Goal: Information Seeking & Learning: Learn about a topic

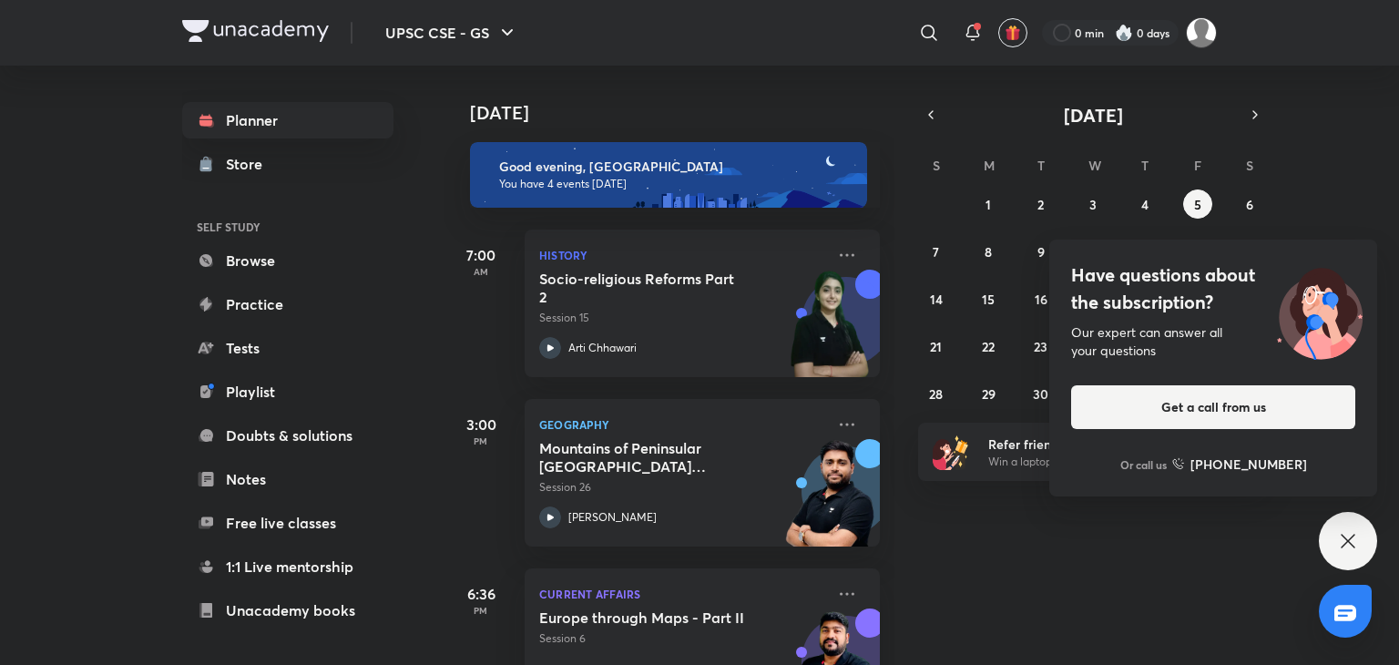
click at [1370, 209] on div "[DATE] Good evening, SP You have 4 events [DATE] 7:00 AM History Socio-religiou…" at bounding box center [919, 365] width 951 height 599
click at [1250, 204] on abbr "6" at bounding box center [1249, 204] width 7 height 17
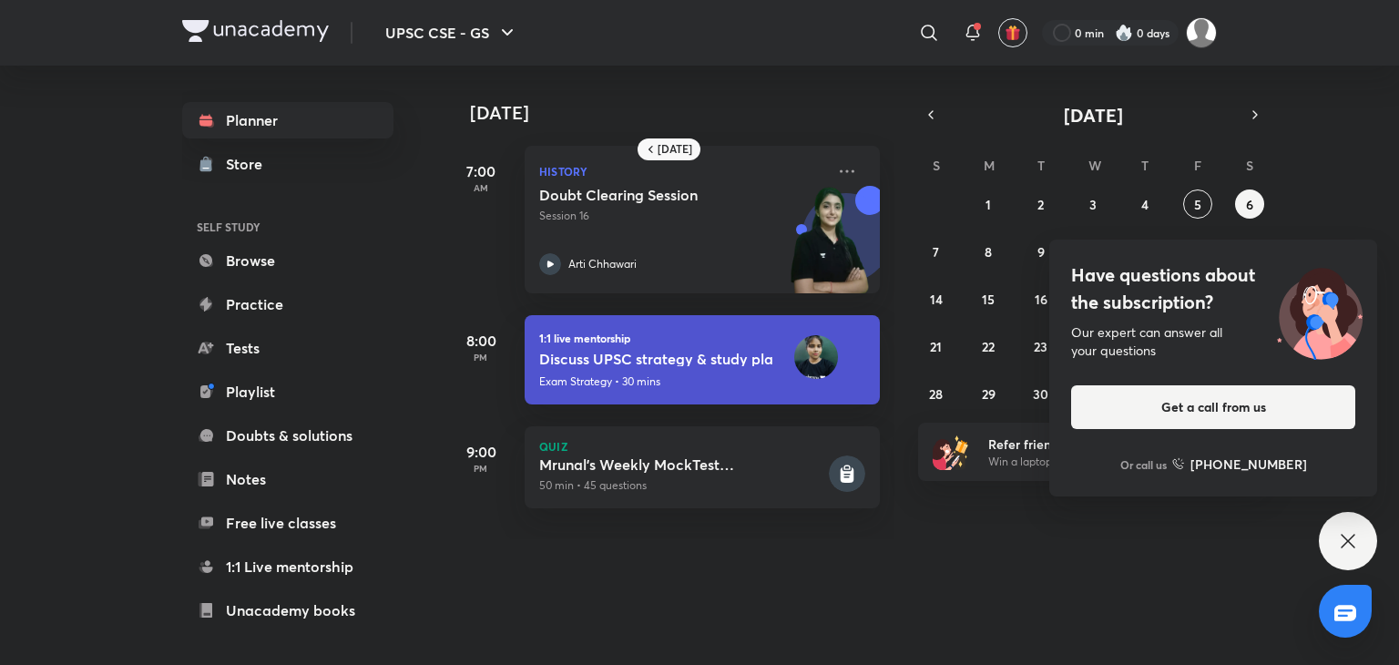
click at [1341, 536] on icon at bounding box center [1348, 541] width 22 height 22
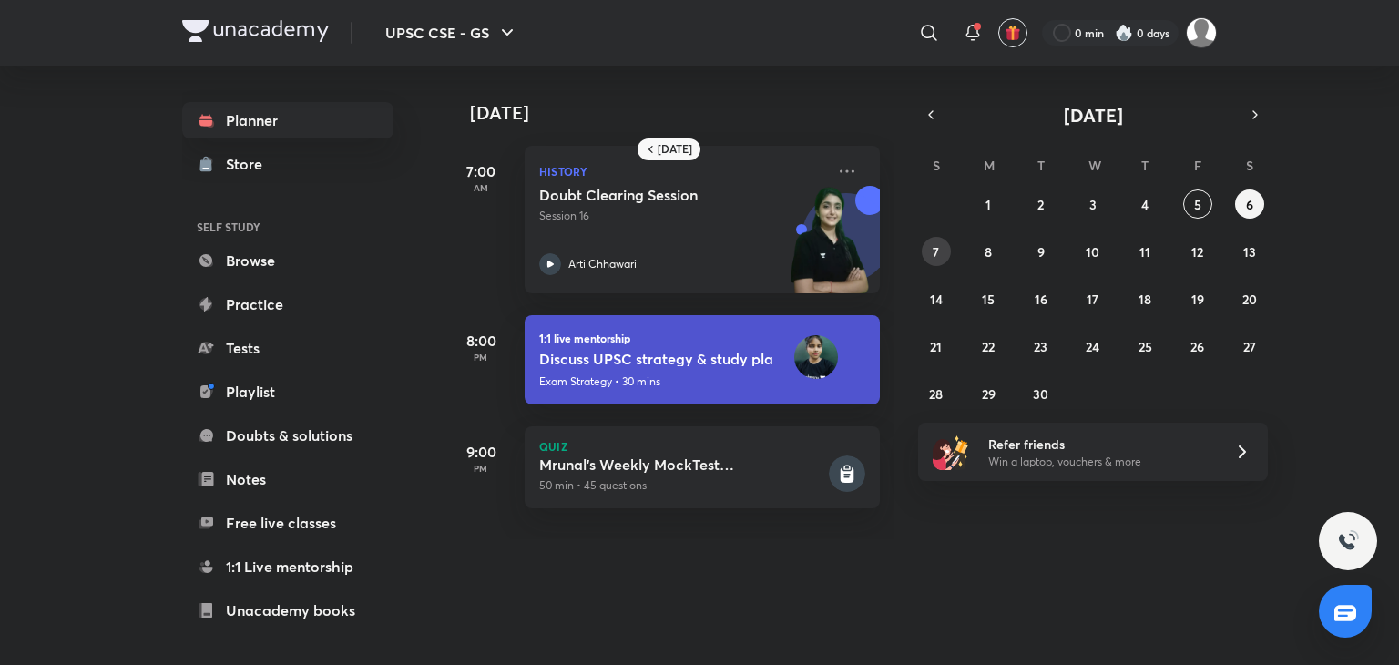
click at [930, 245] on button "7" at bounding box center [936, 251] width 29 height 29
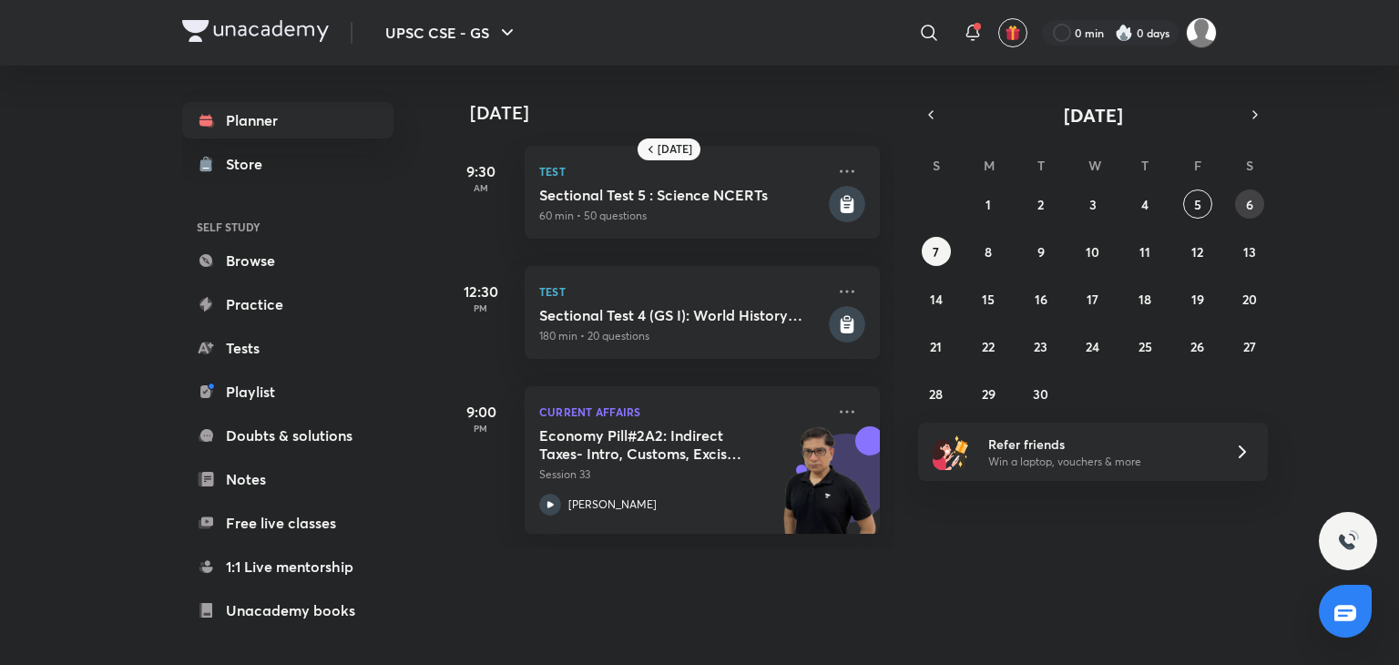
click at [1250, 206] on abbr "6" at bounding box center [1249, 204] width 7 height 17
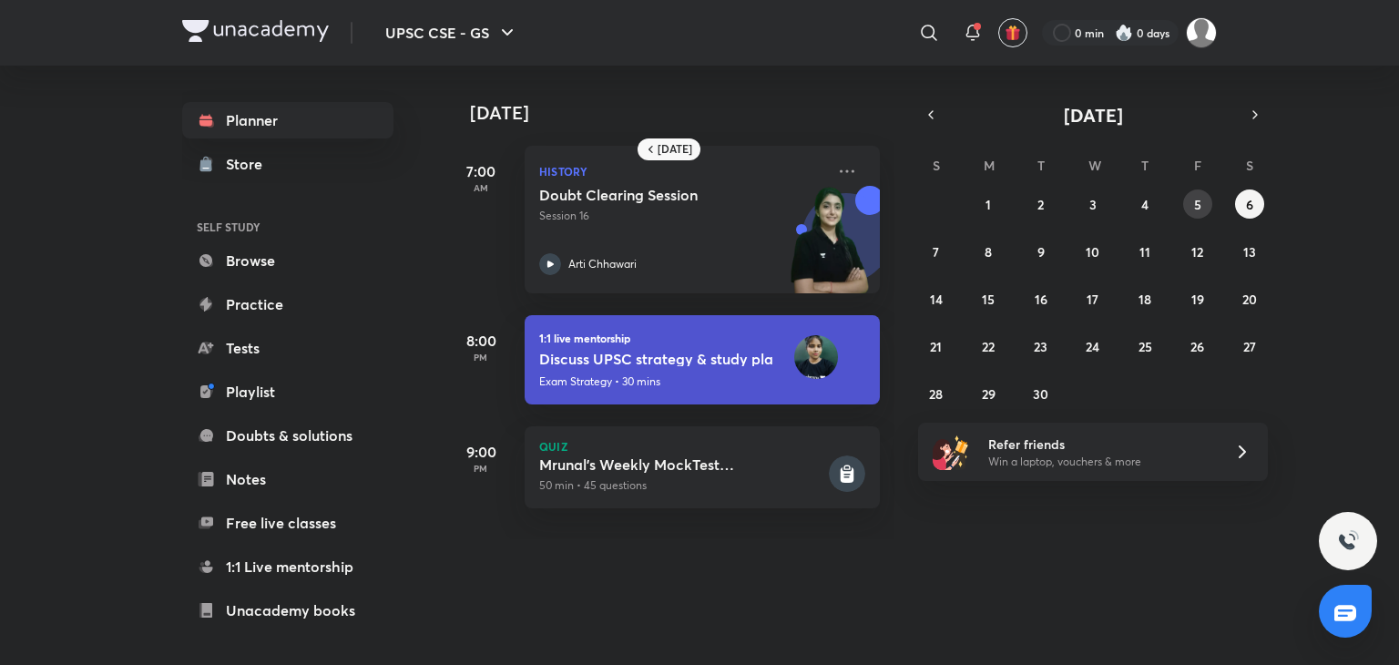
click at [1188, 199] on button "5" at bounding box center [1197, 203] width 29 height 29
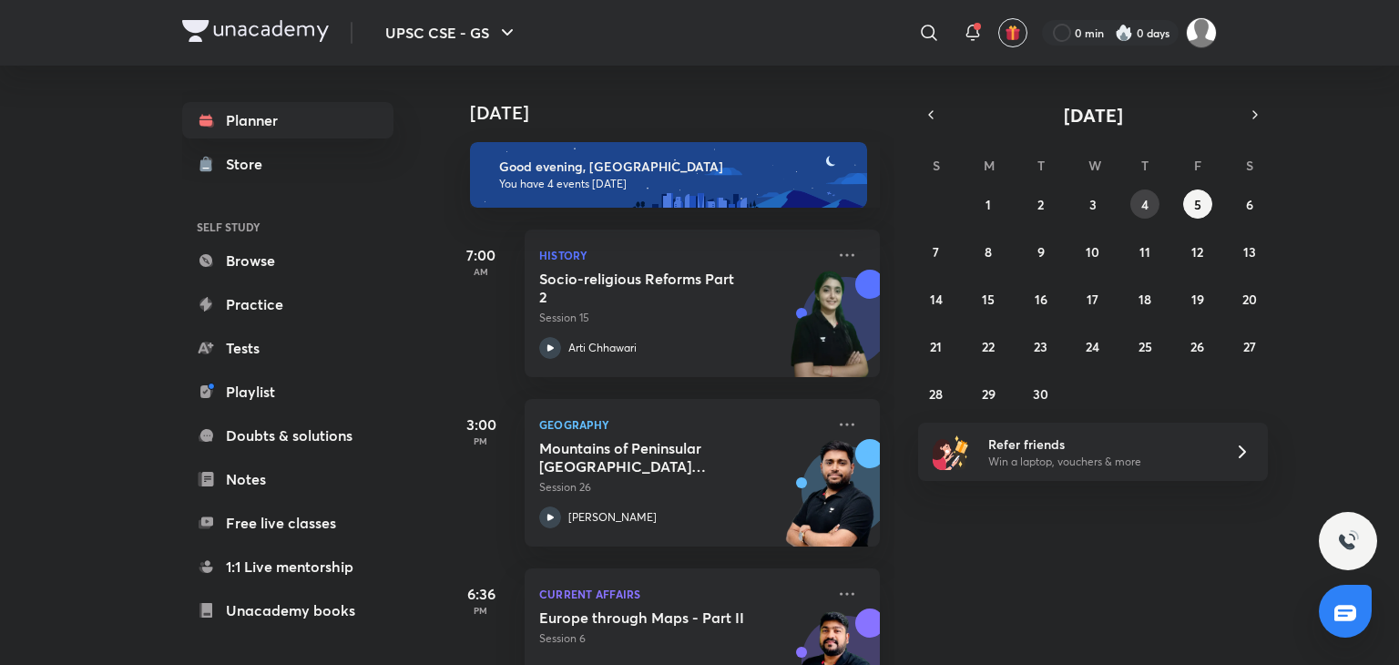
click at [1142, 201] on abbr "4" at bounding box center [1144, 204] width 7 height 17
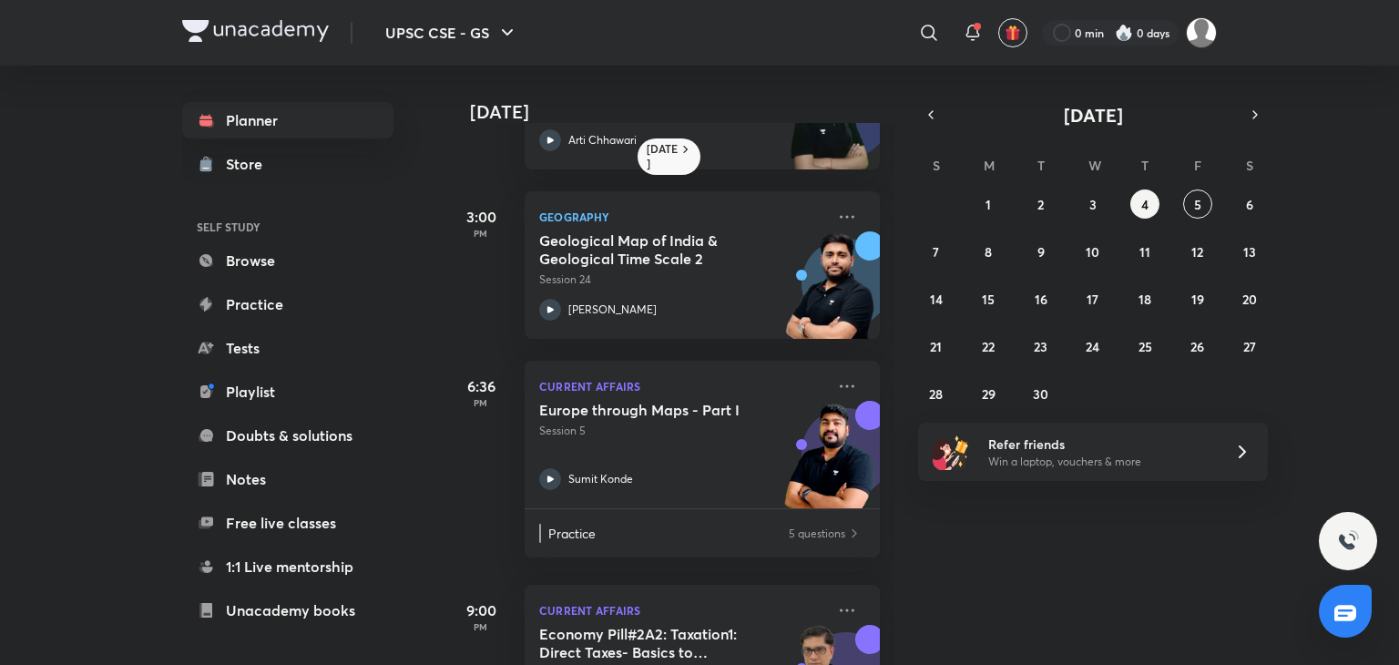
scroll to position [124, 0]
click at [1246, 206] on abbr "6" at bounding box center [1249, 204] width 7 height 17
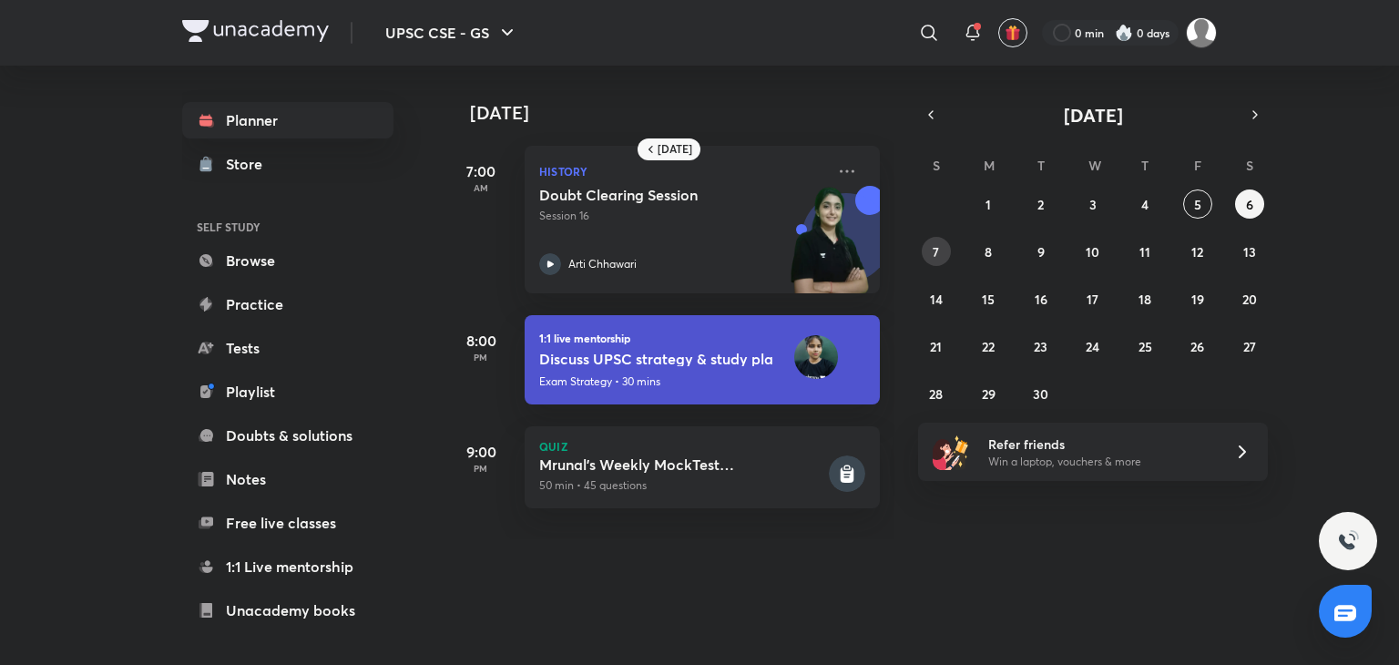
click at [929, 250] on button "7" at bounding box center [936, 251] width 29 height 29
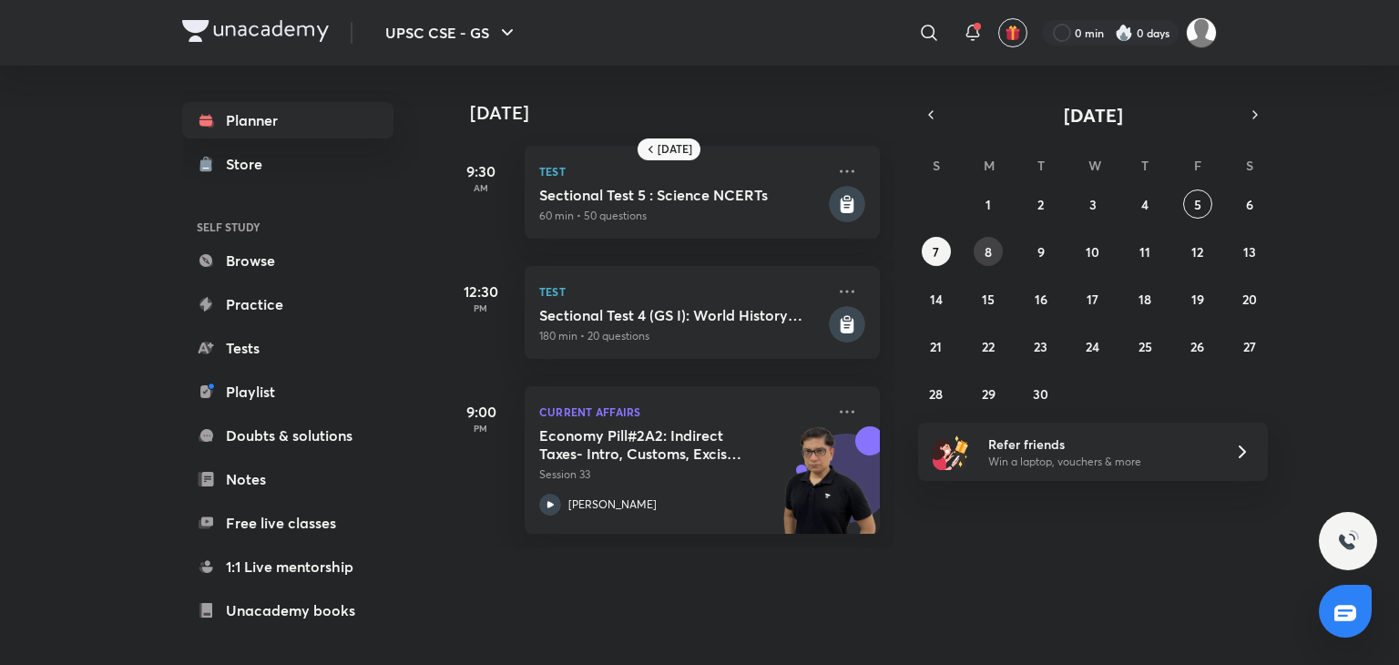
click at [987, 243] on abbr "8" at bounding box center [988, 251] width 7 height 17
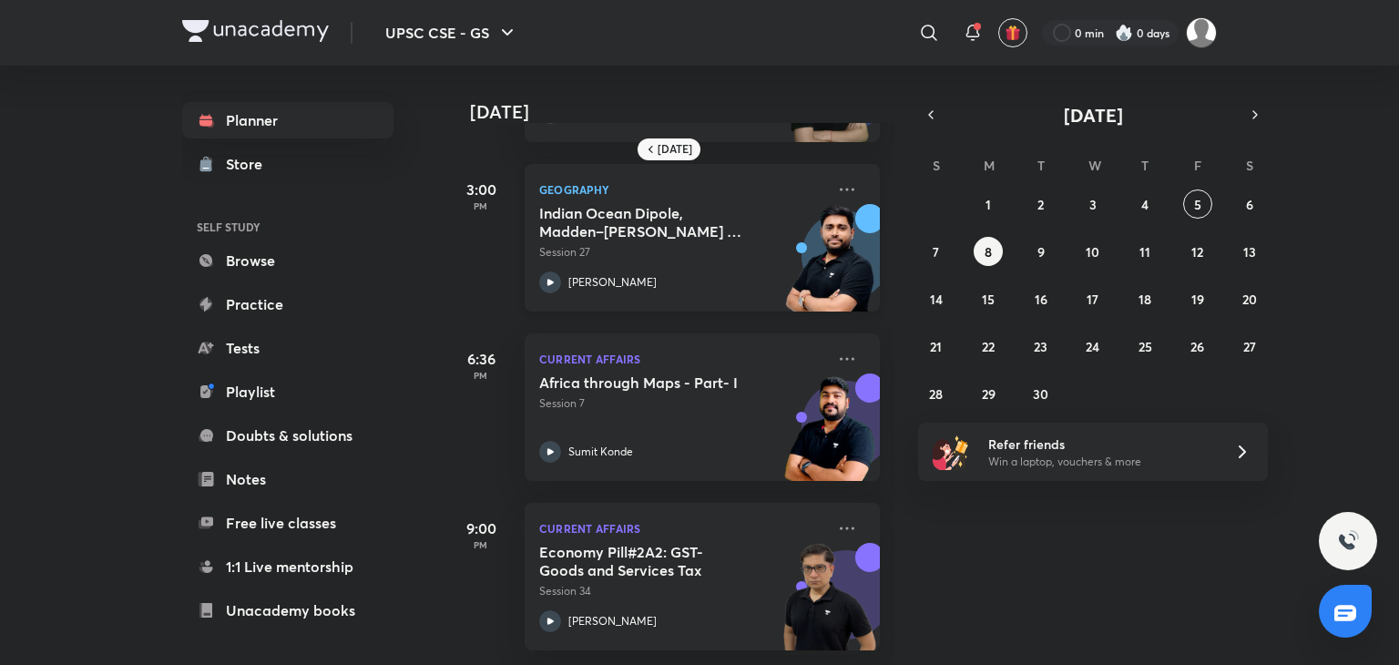
scroll to position [165, 0]
click at [1047, 245] on button "9" at bounding box center [1040, 251] width 29 height 29
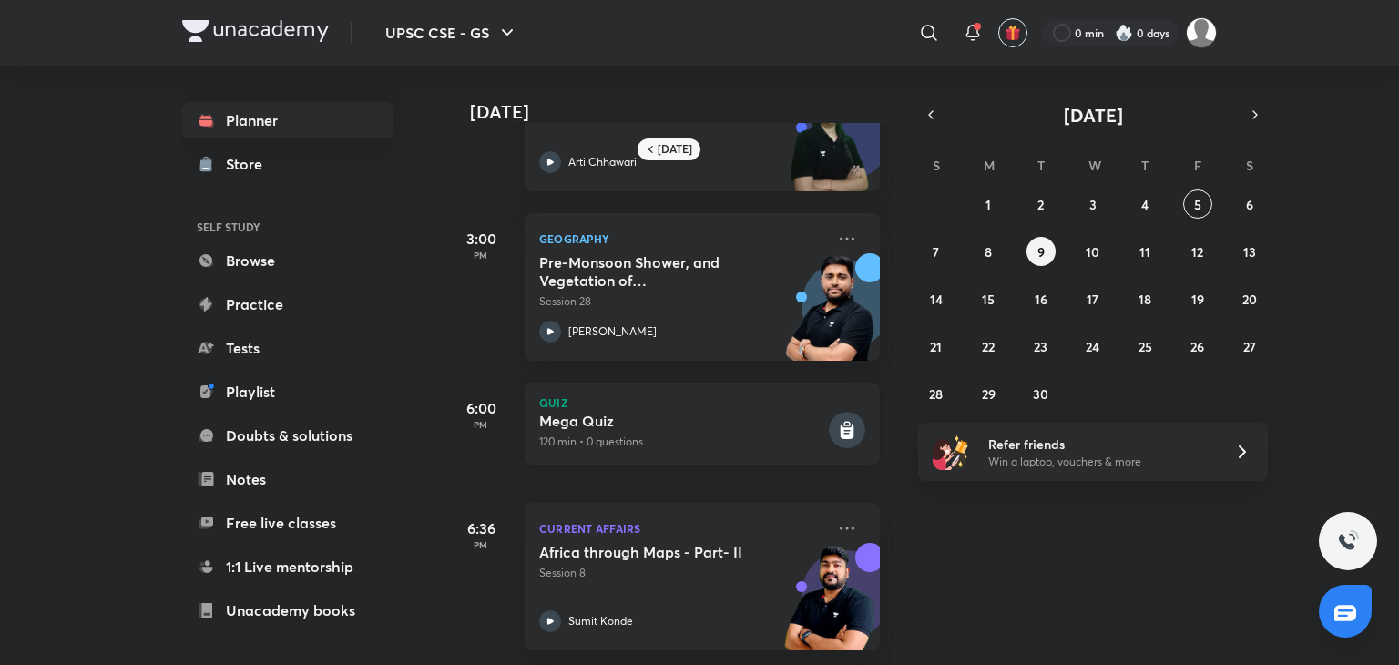
scroll to position [0, 0]
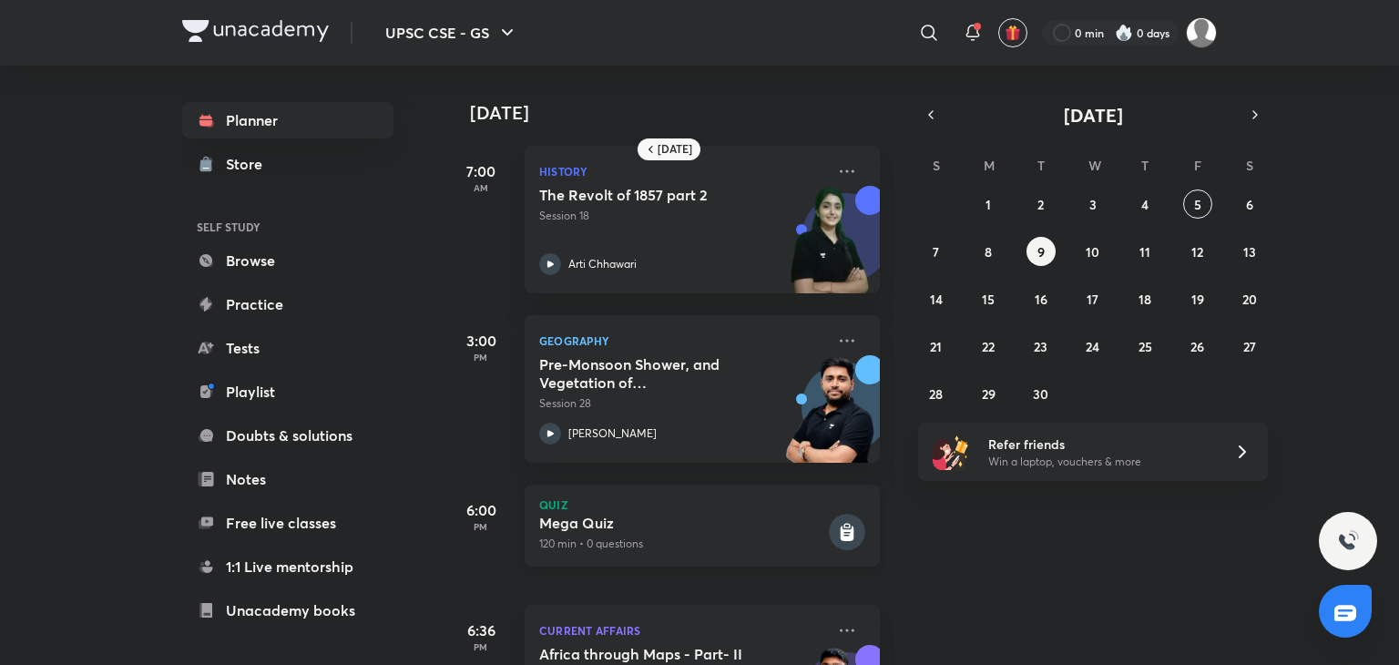
click at [629, 518] on h5 "Mega Quiz" at bounding box center [682, 523] width 286 height 18
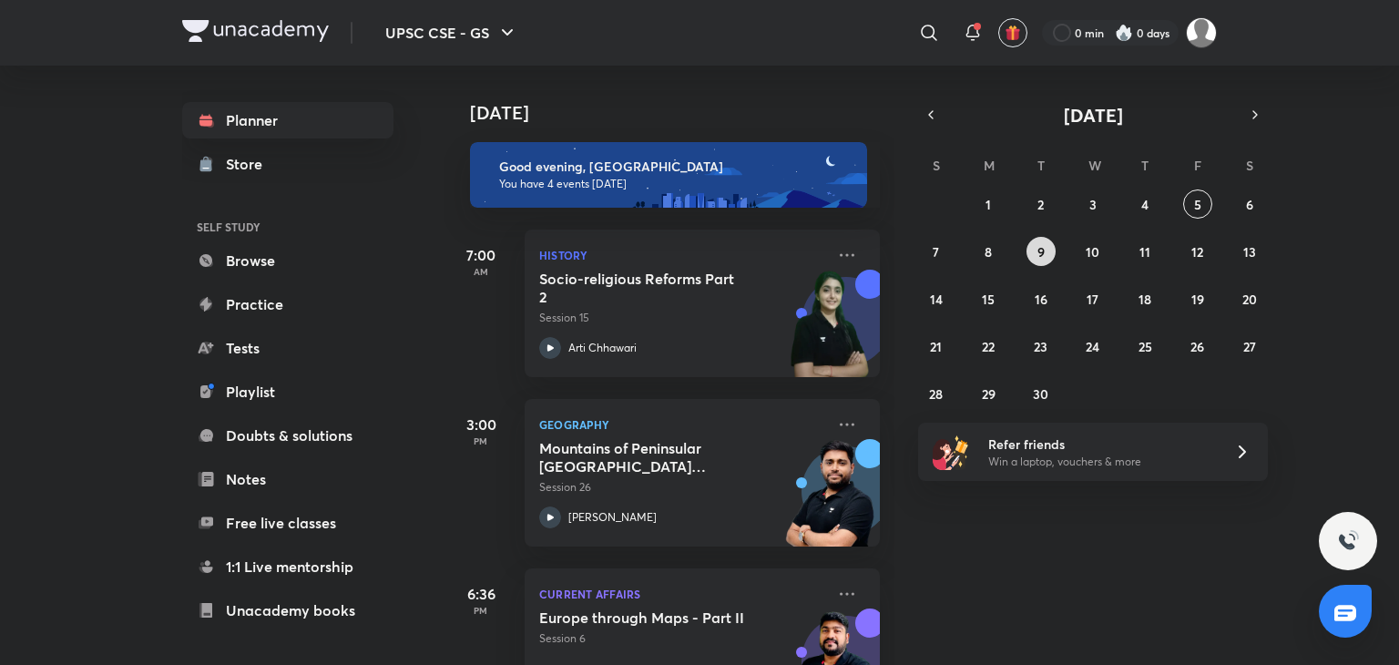
click at [1031, 252] on button "9" at bounding box center [1040, 251] width 29 height 29
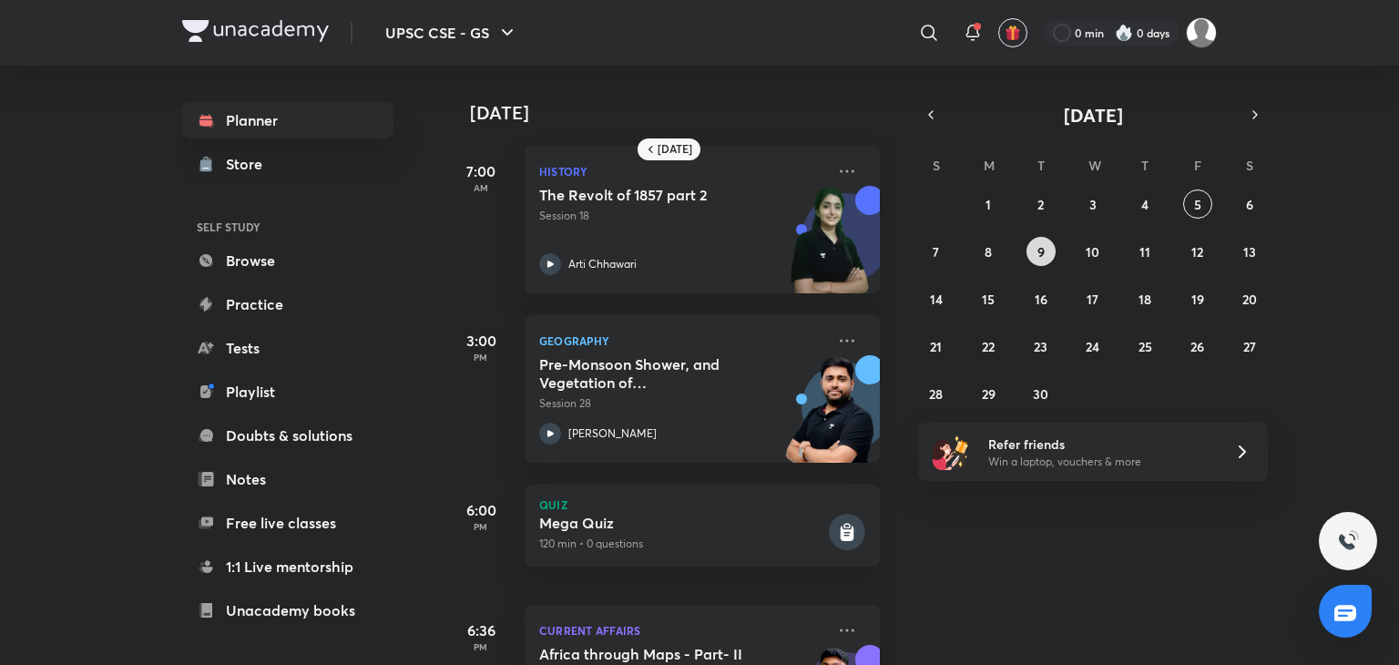
click at [1031, 252] on button "9" at bounding box center [1040, 251] width 29 height 29
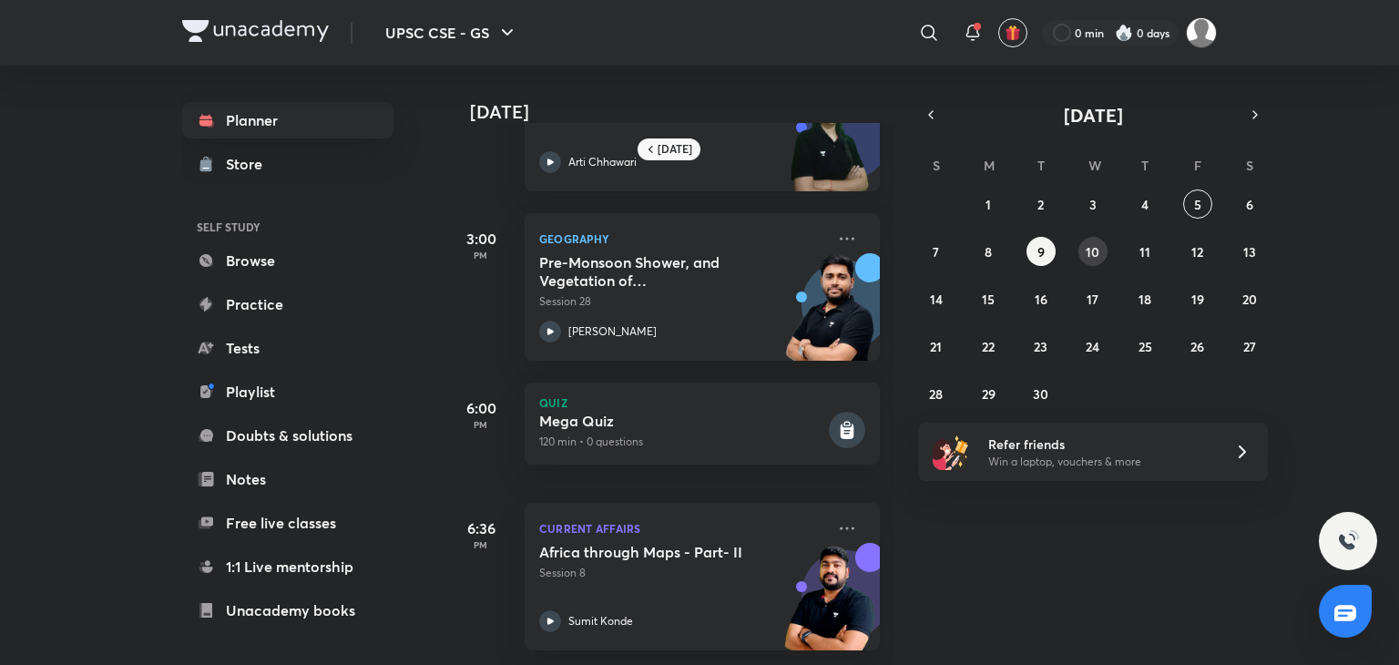
click at [1078, 242] on div "31 1 2 3 4 5 6 7 8 9 10 11 12 13 14 15 16 17 18 19 20 21 22 23 24 25 26 27 28 2…" at bounding box center [1093, 298] width 350 height 219
click at [1100, 252] on button "10" at bounding box center [1092, 251] width 29 height 29
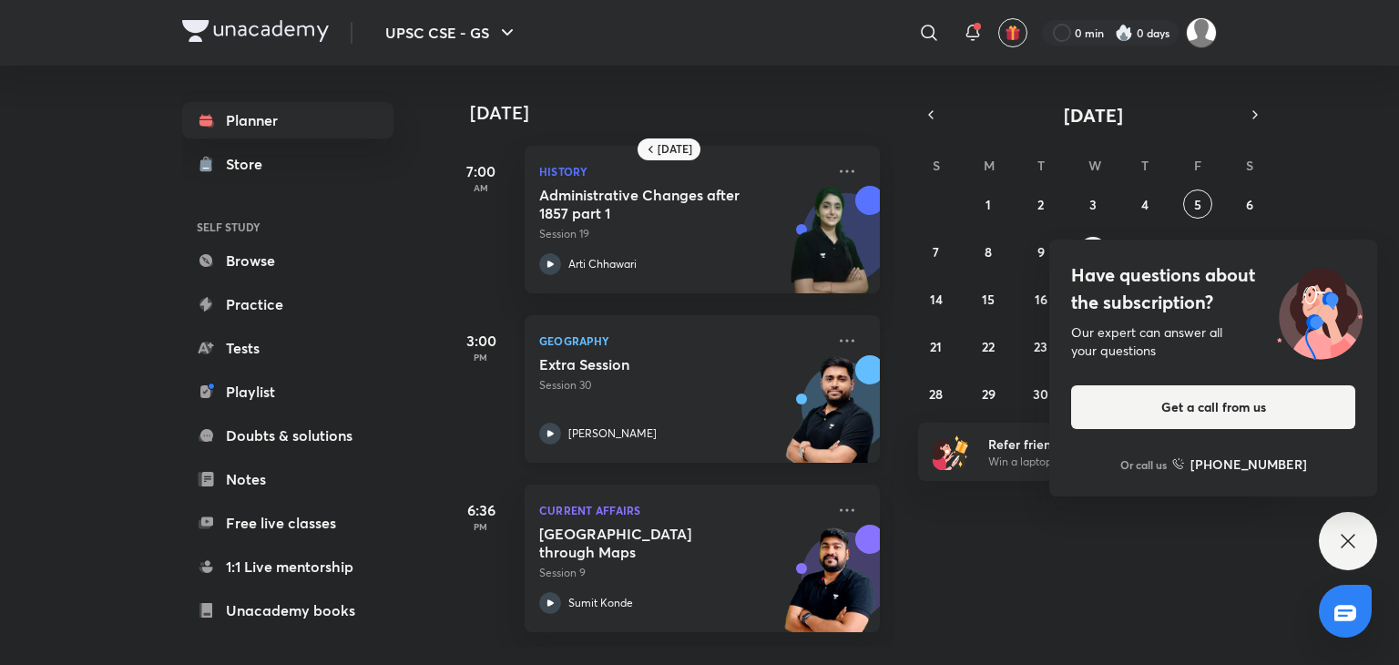
scroll to position [0, 18]
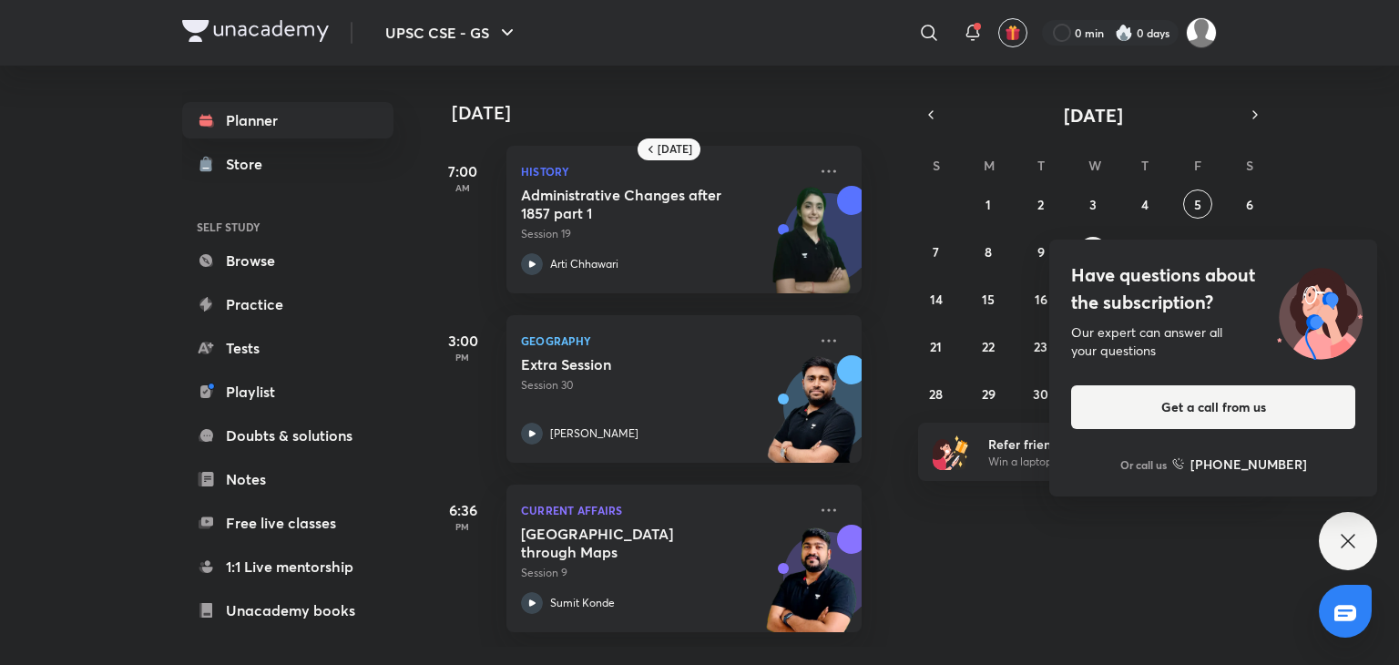
click at [1354, 532] on icon at bounding box center [1348, 541] width 22 height 22
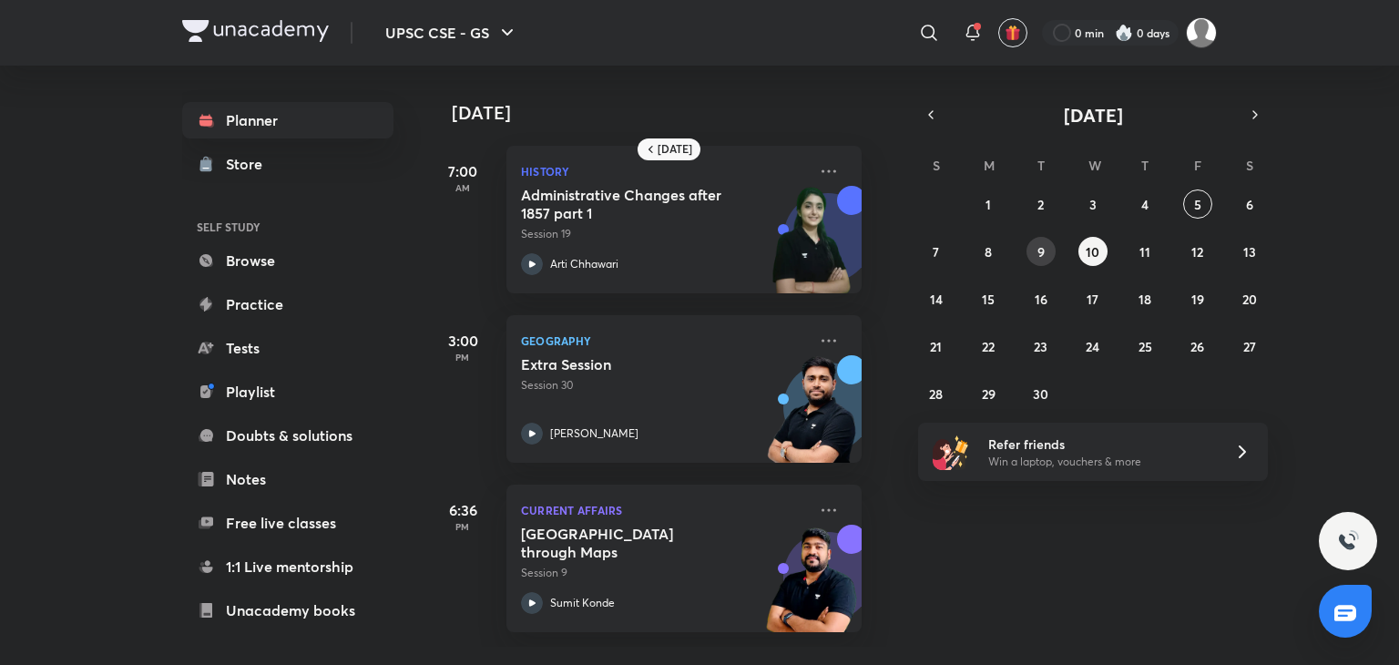
click at [1031, 248] on button "9" at bounding box center [1040, 251] width 29 height 29
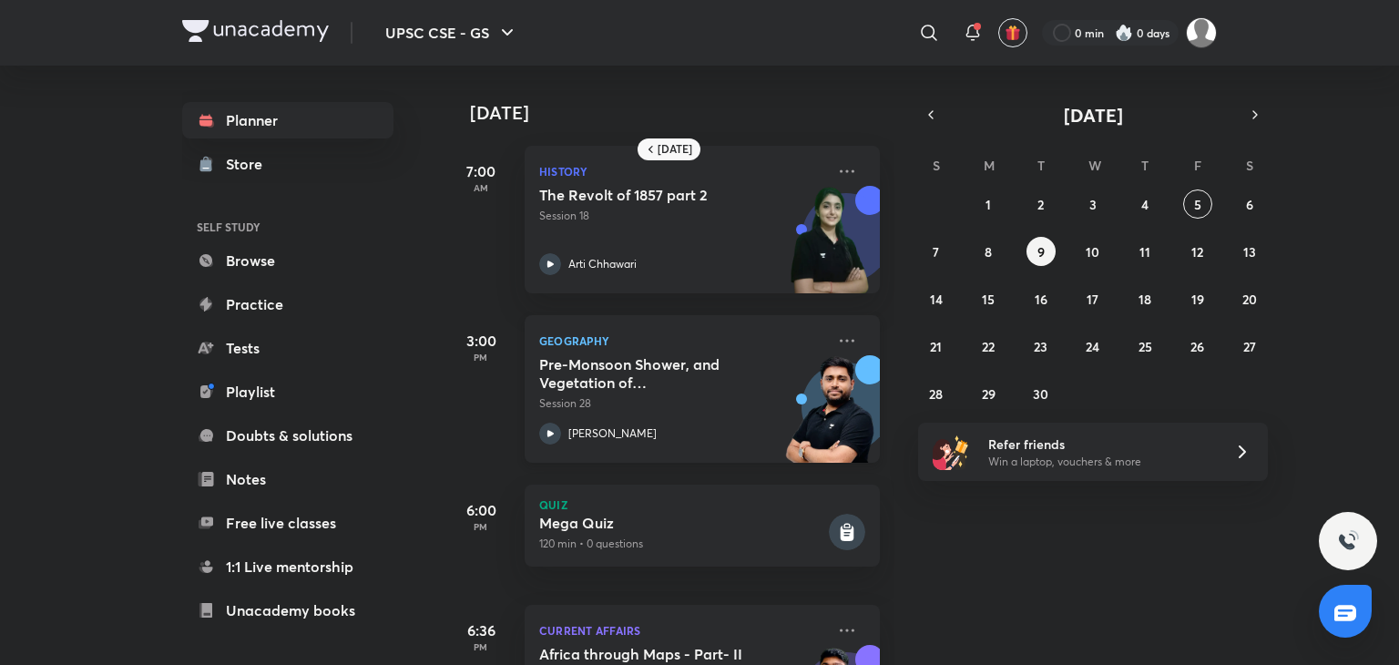
scroll to position [117, 0]
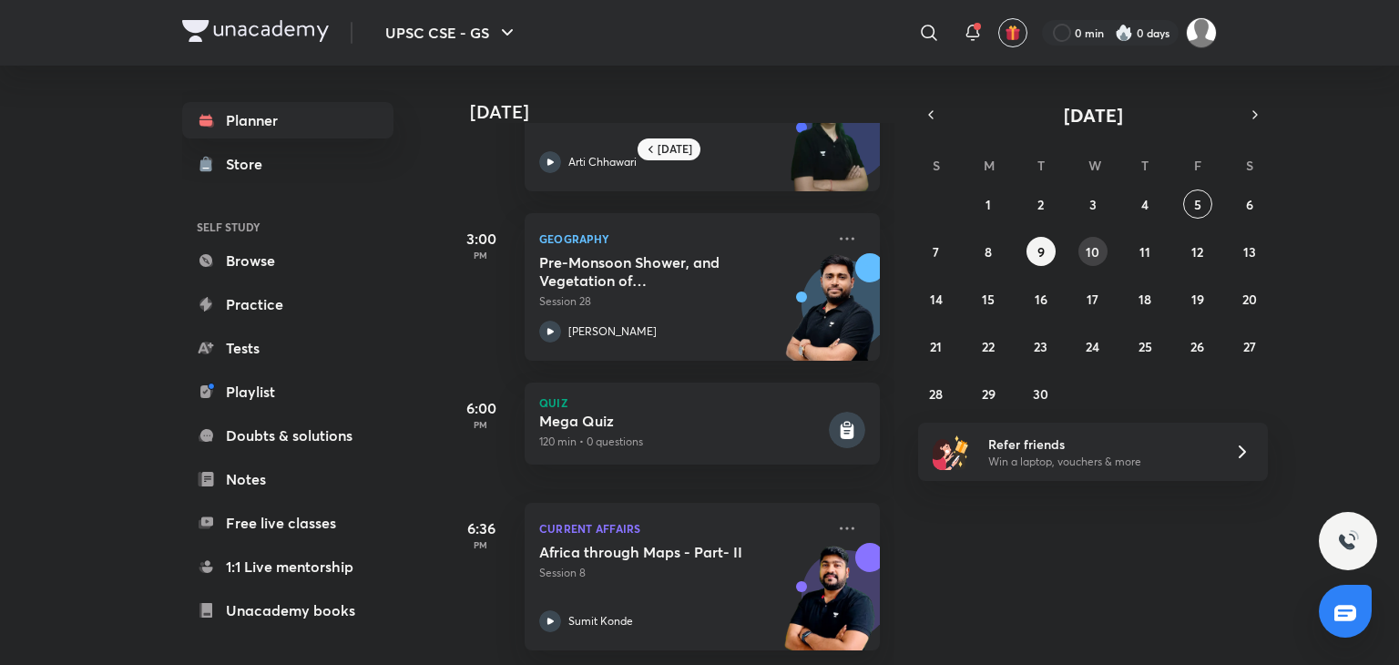
click at [1093, 256] on abbr "10" at bounding box center [1093, 251] width 14 height 17
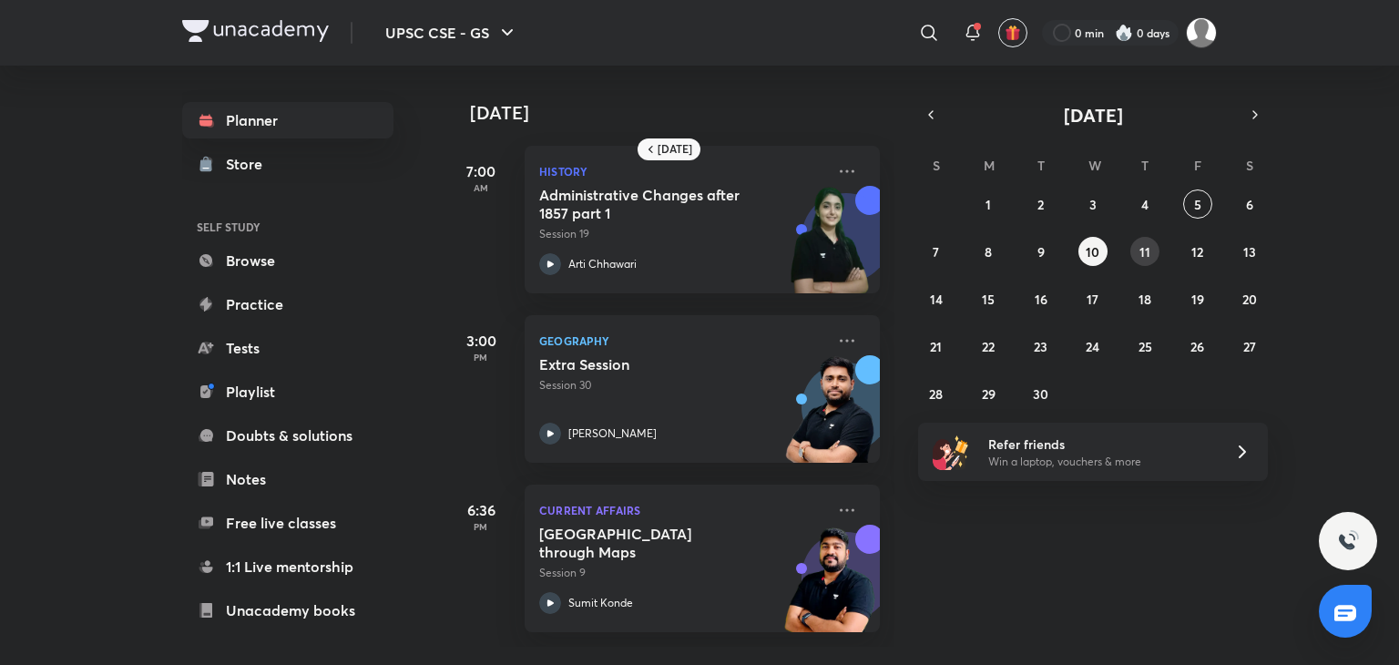
click at [1137, 240] on button "11" at bounding box center [1144, 251] width 29 height 29
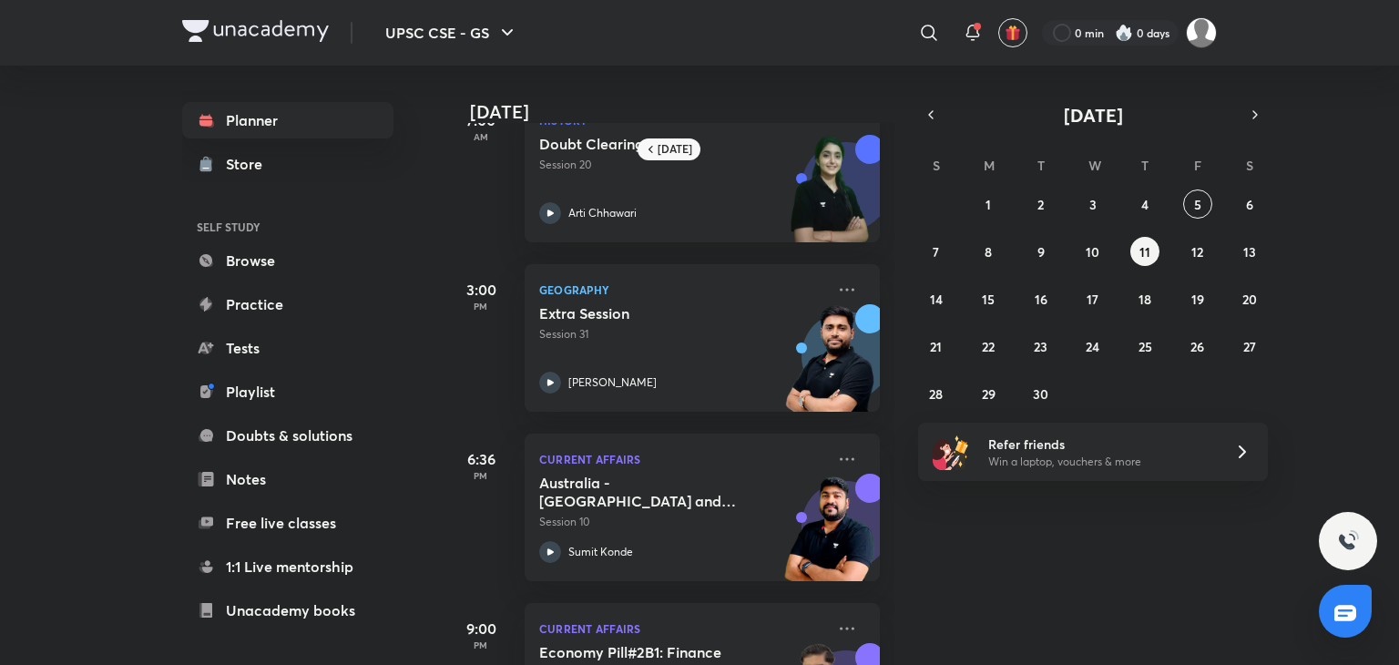
scroll to position [165, 0]
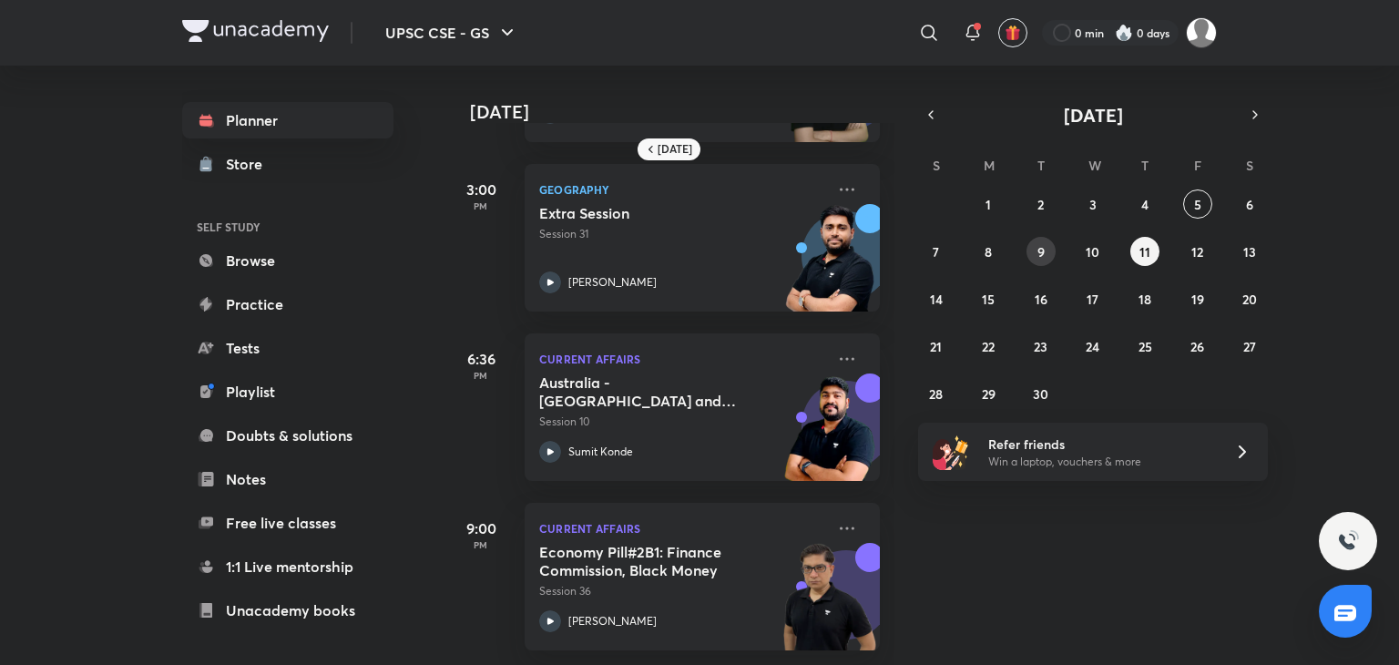
click at [1035, 250] on button "9" at bounding box center [1040, 251] width 29 height 29
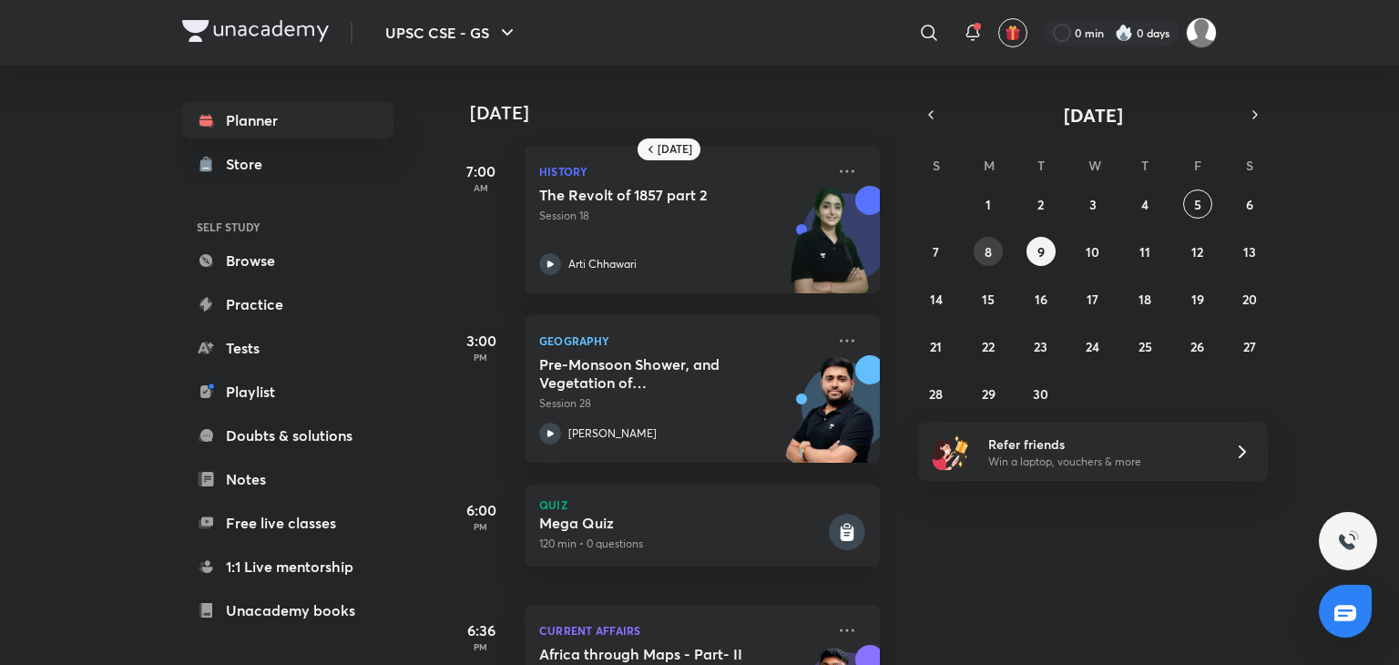
click at [976, 252] on button "8" at bounding box center [988, 251] width 29 height 29
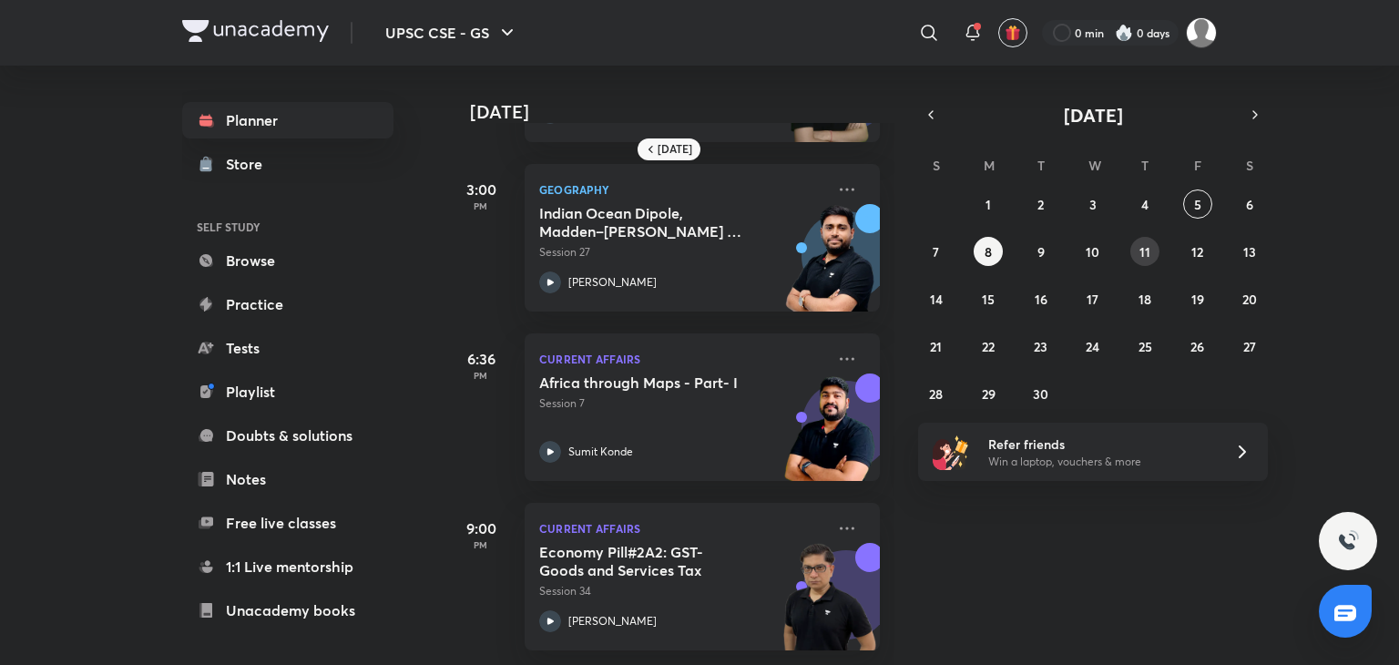
click at [1148, 249] on abbr "11" at bounding box center [1144, 251] width 11 height 17
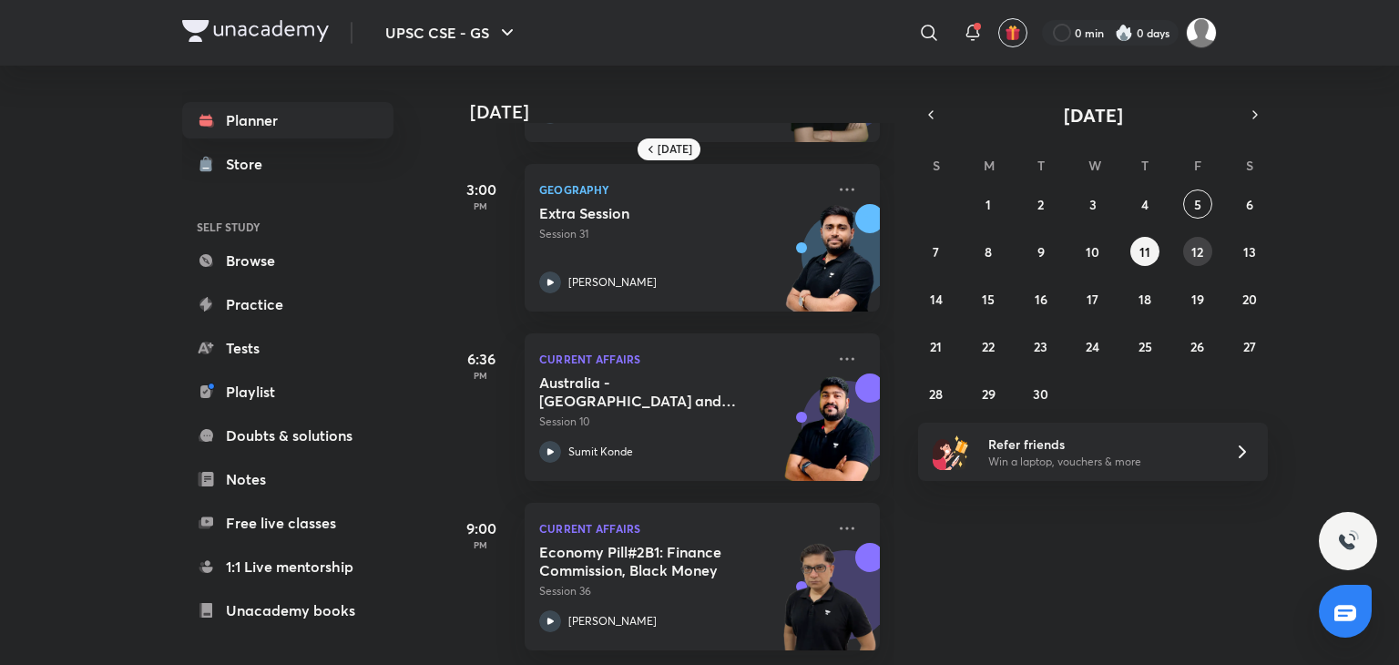
click at [1184, 250] on button "12" at bounding box center [1197, 251] width 29 height 29
click at [1250, 246] on abbr "13" at bounding box center [1249, 251] width 13 height 17
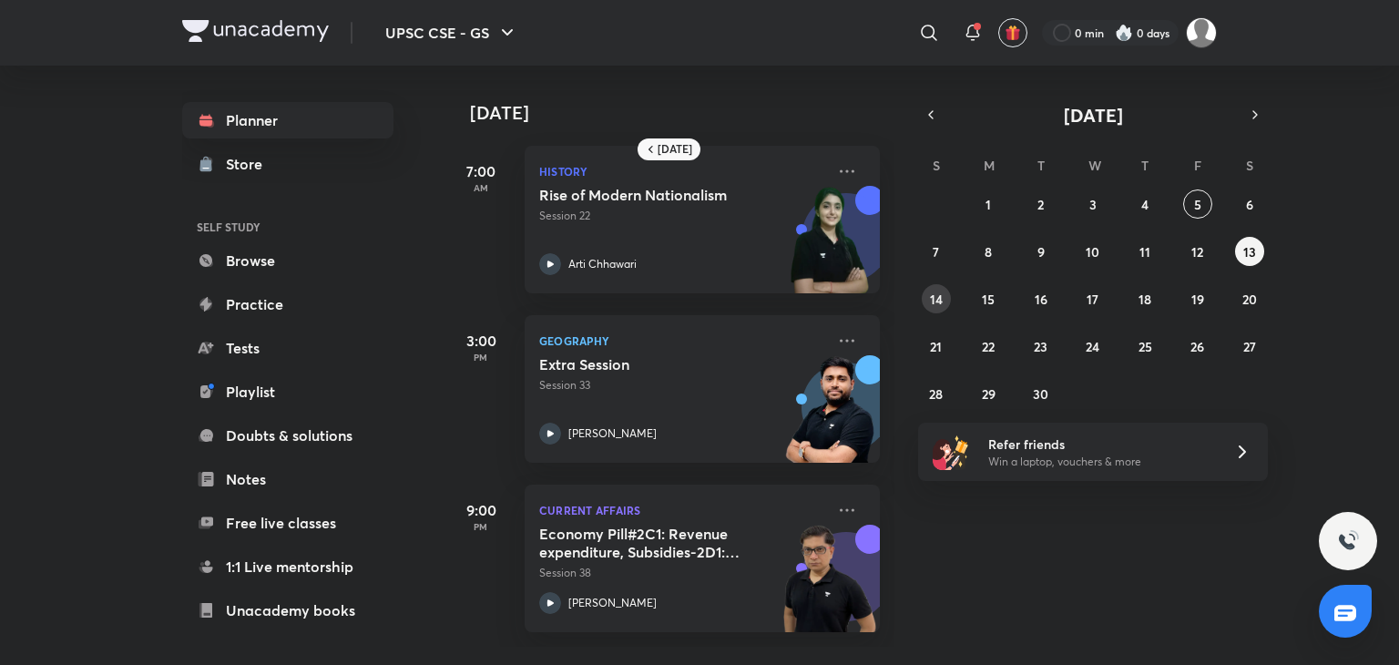
click at [939, 299] on abbr "14" at bounding box center [936, 299] width 13 height 17
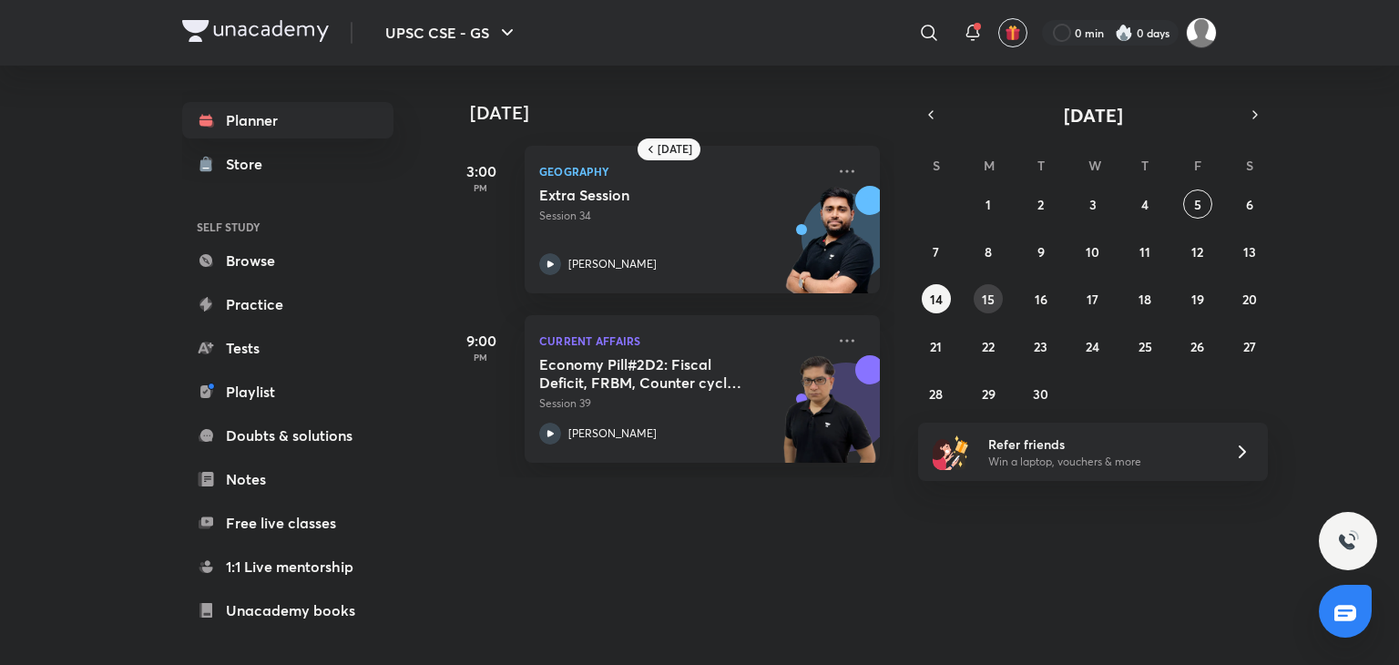
click at [996, 304] on button "15" at bounding box center [988, 298] width 29 height 29
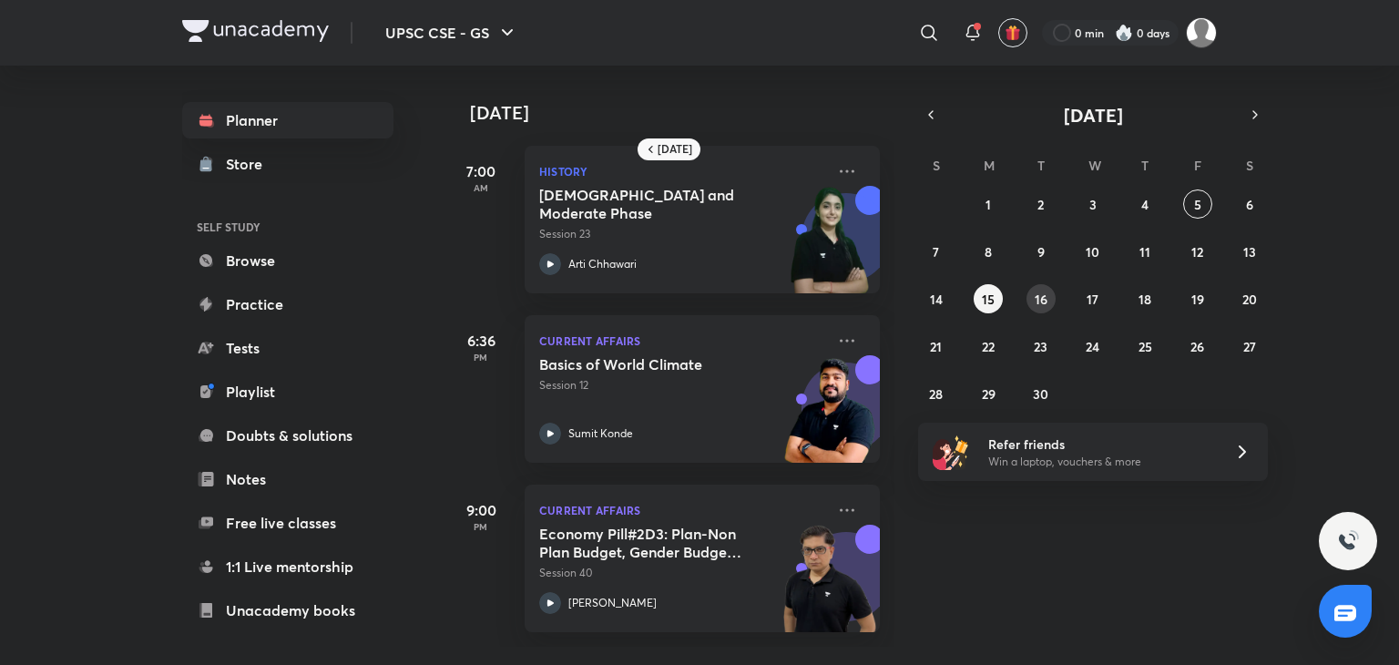
click at [1047, 292] on button "16" at bounding box center [1040, 298] width 29 height 29
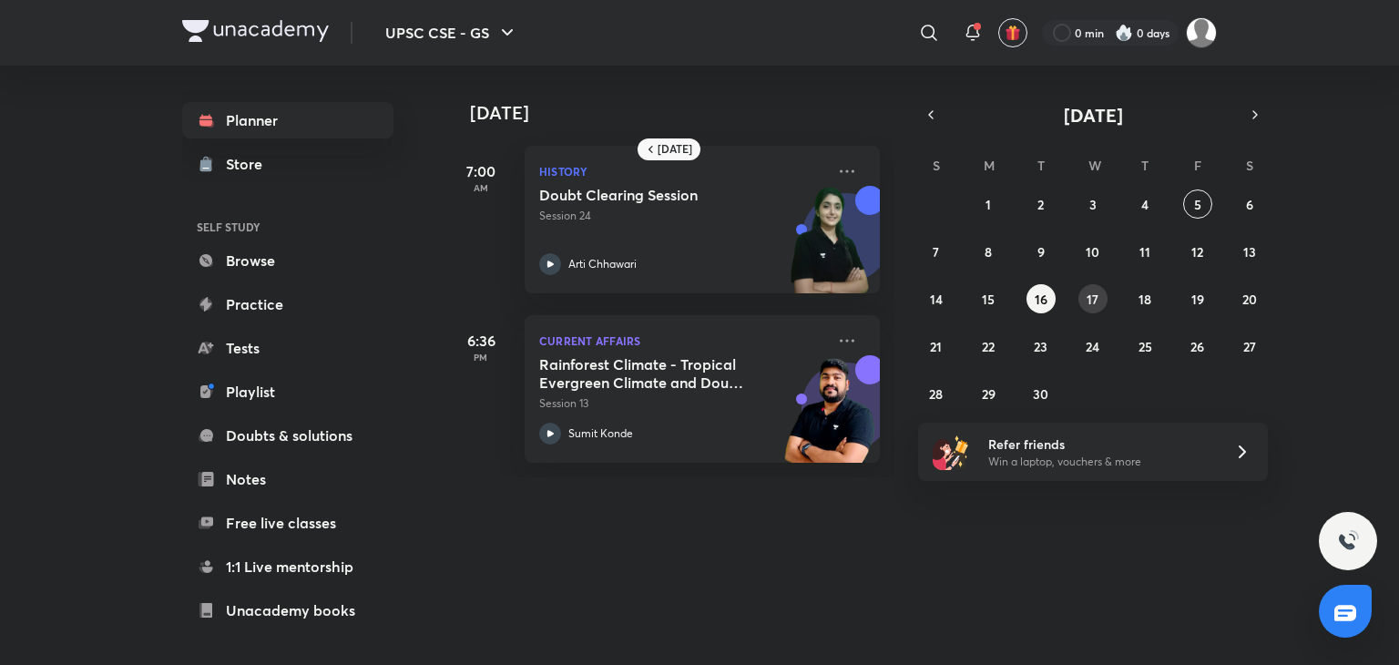
click at [1100, 292] on button "17" at bounding box center [1092, 298] width 29 height 29
click at [1145, 301] on abbr "18" at bounding box center [1144, 299] width 13 height 17
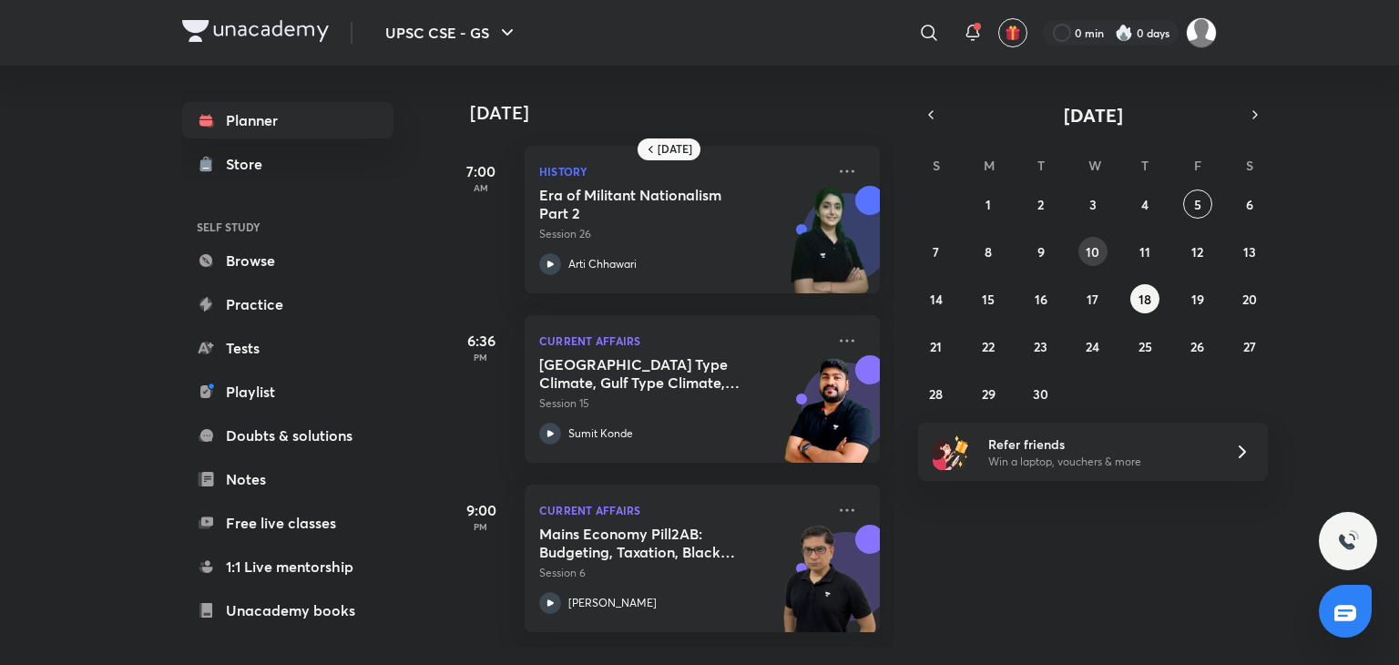
click at [1105, 243] on button "10" at bounding box center [1092, 251] width 29 height 29
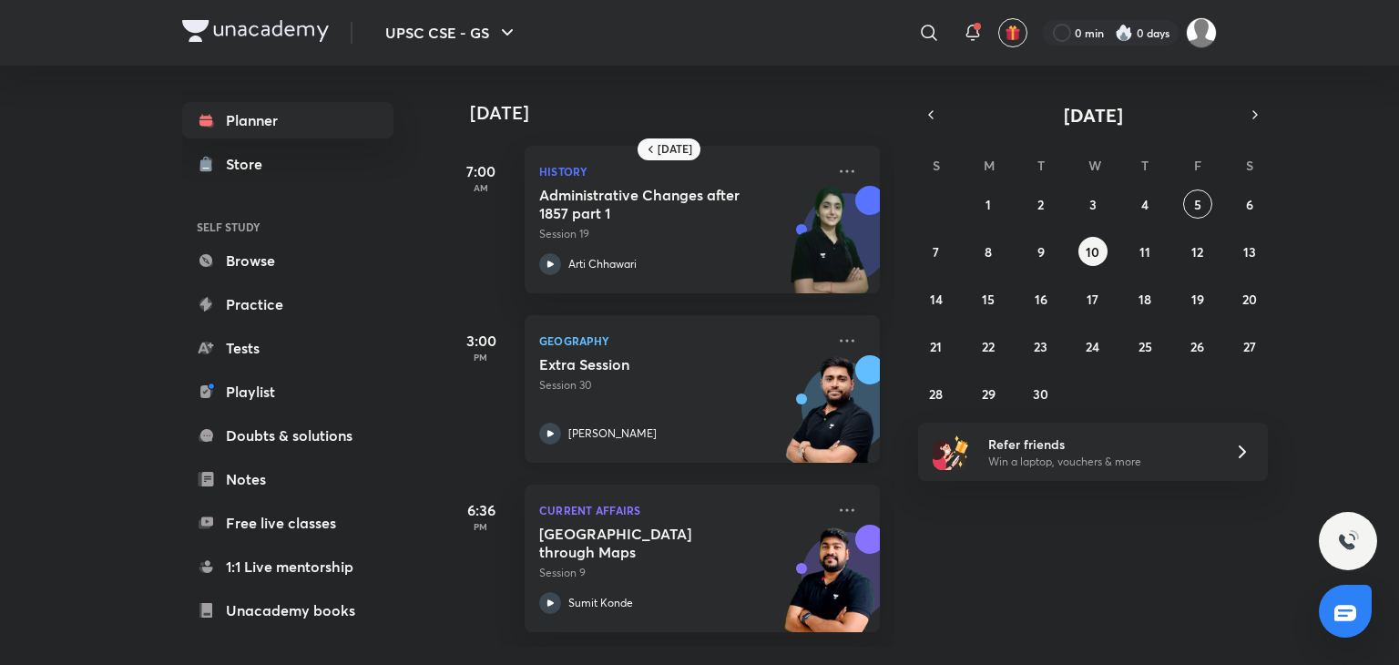
scroll to position [0, 18]
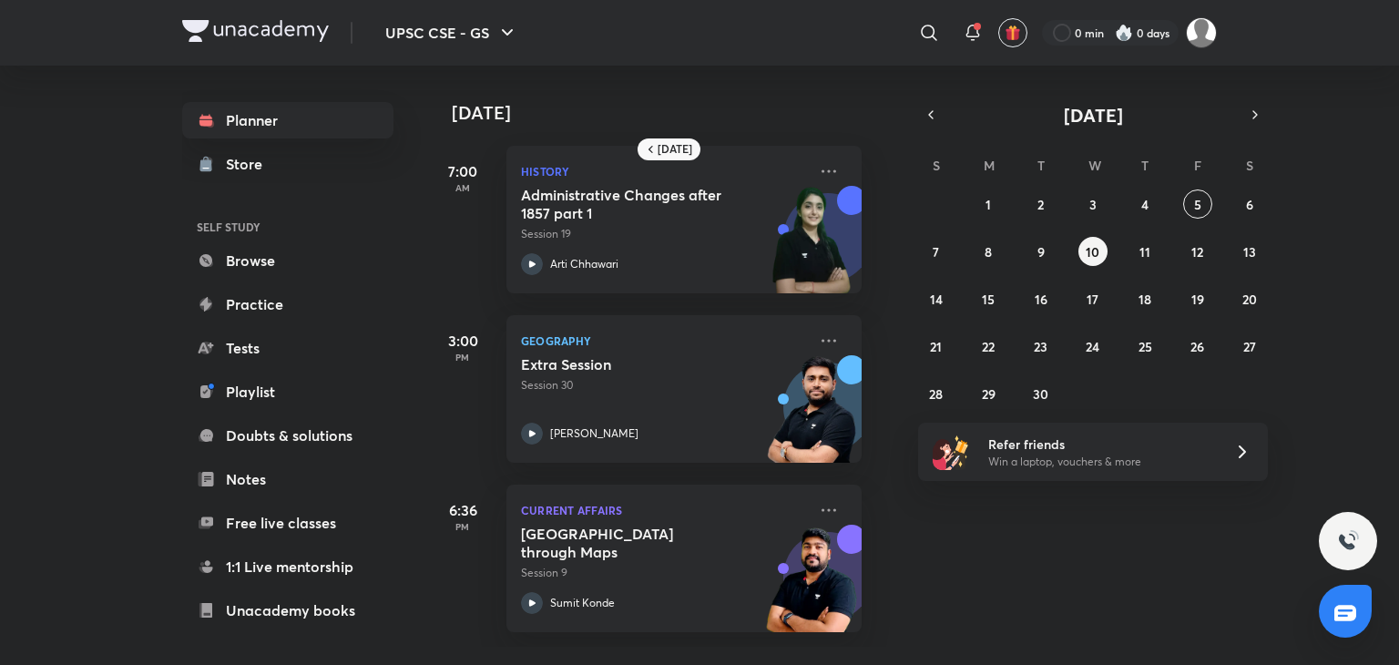
click at [1181, 191] on div "31 1 2 3 4 5 6 7 8 9 10 11 12 13 14 15 16 17 18 19 20 21 22 23 24 25 26 27 28 2…" at bounding box center [1093, 298] width 350 height 219
click at [1183, 194] on div "31 1 2 3 4 5 6 7 8 9 10 11 12 13 14 15 16 17 18 19 20 21 22 23 24 25 26 27 28 2…" at bounding box center [1093, 298] width 350 height 219
click at [1189, 200] on button "5" at bounding box center [1197, 203] width 29 height 29
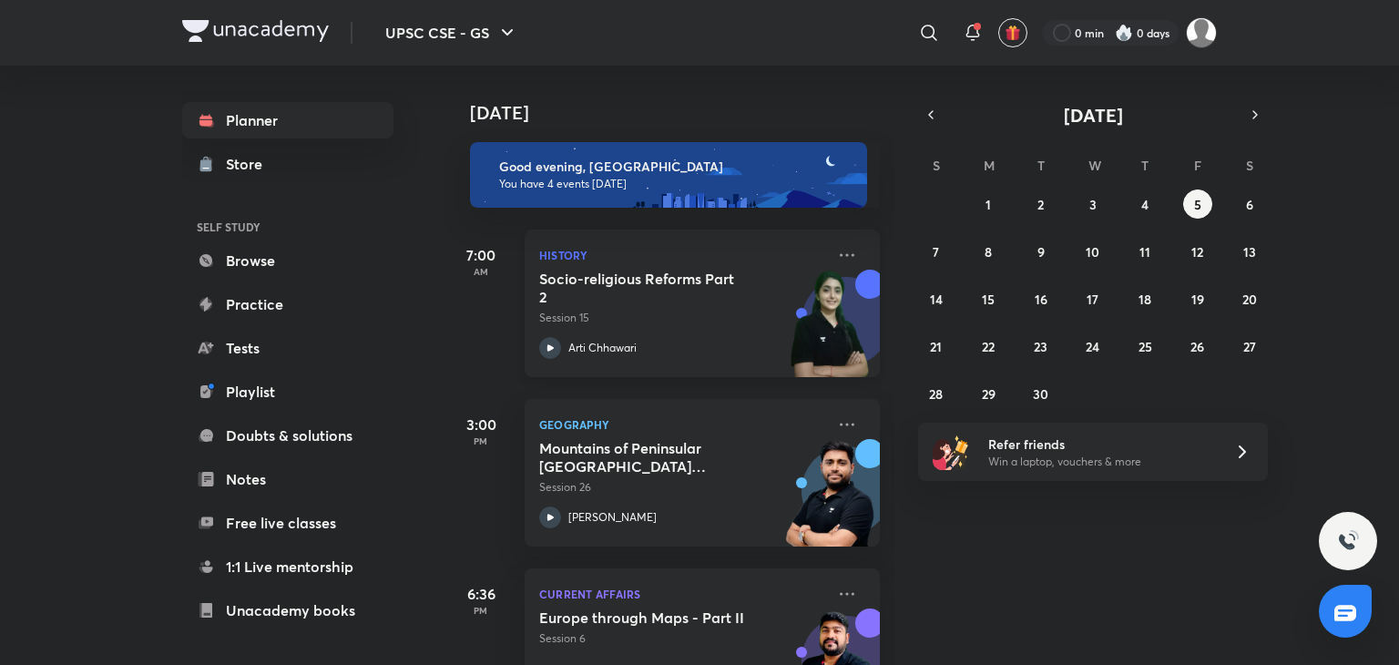
scroll to position [303, 0]
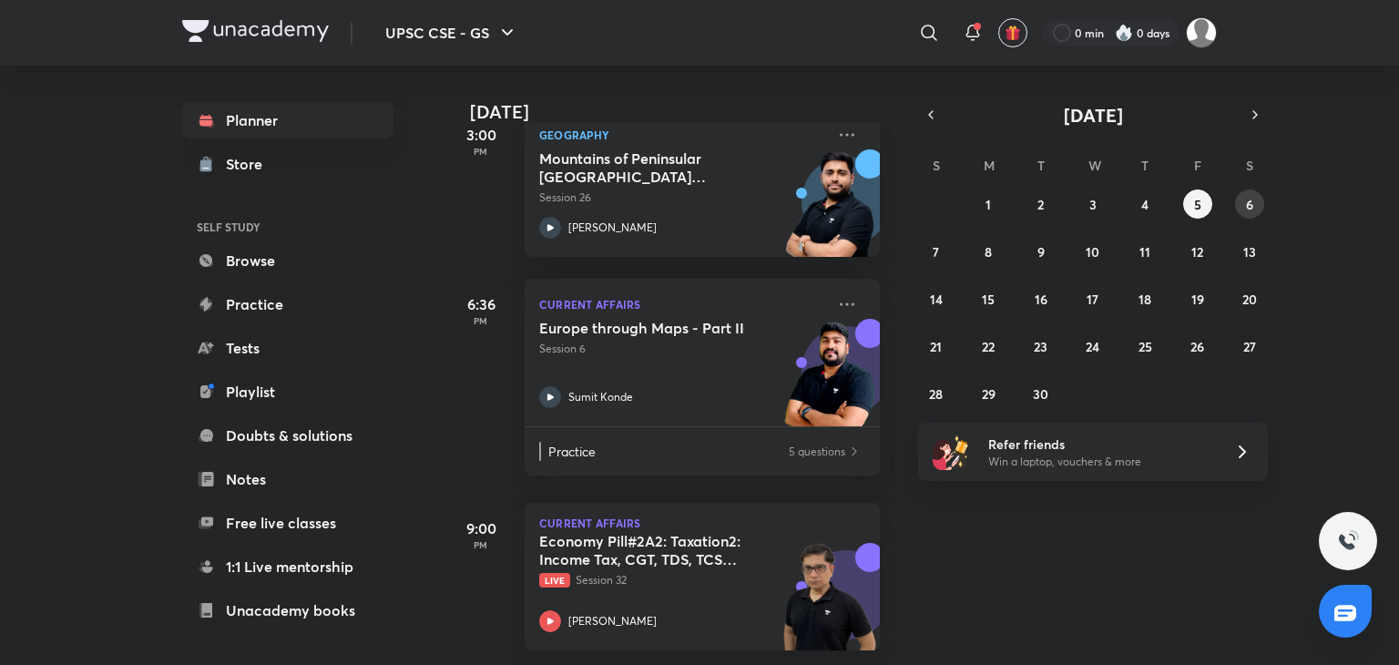
click at [1246, 201] on abbr "6" at bounding box center [1249, 204] width 7 height 17
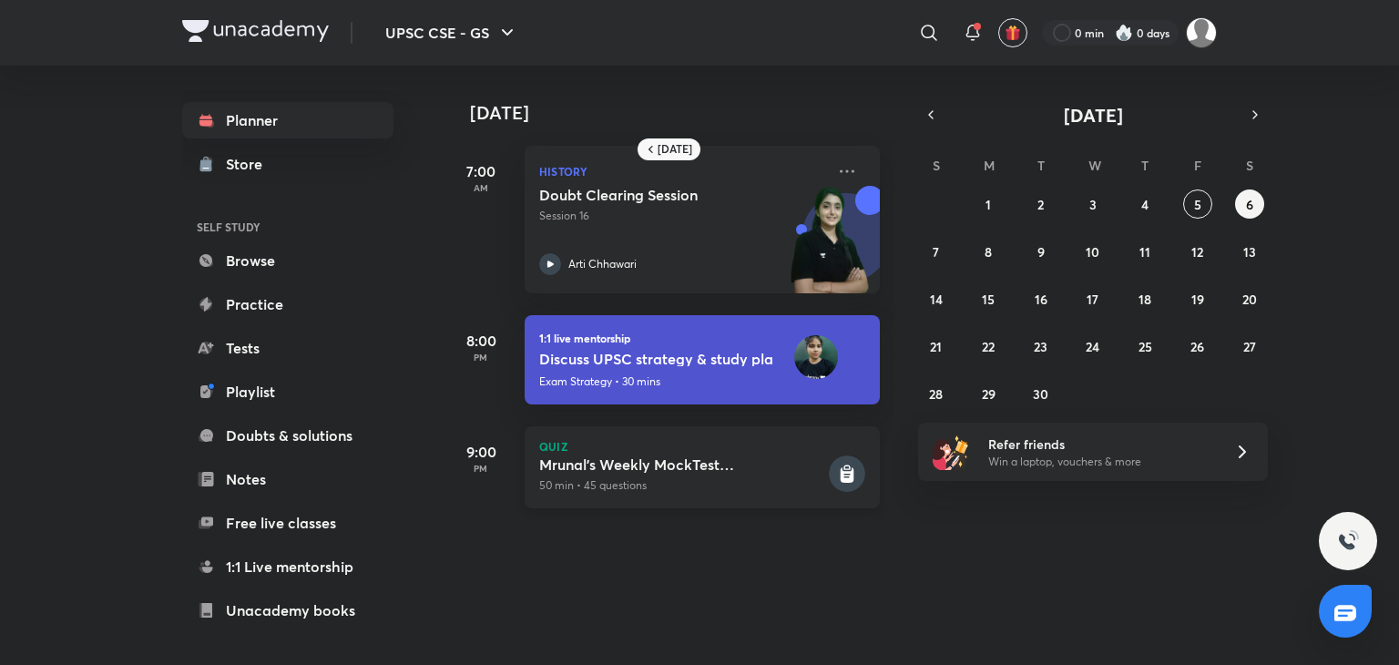
click at [788, 432] on div "Quiz Mrunal's Weekly MockTest Pillar2A1_Taxation 50 min • 45 questions" at bounding box center [702, 467] width 355 height 82
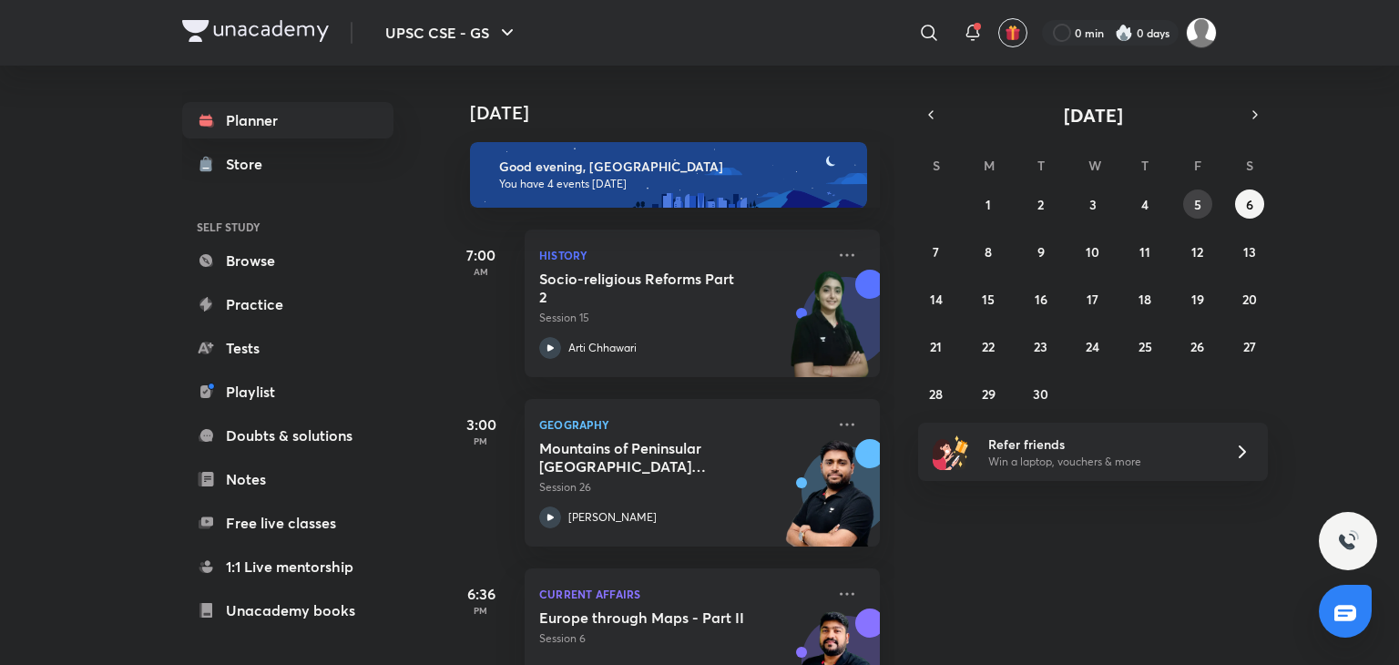
click at [1202, 194] on button "5" at bounding box center [1197, 203] width 29 height 29
click at [1148, 207] on abbr "4" at bounding box center [1144, 204] width 7 height 17
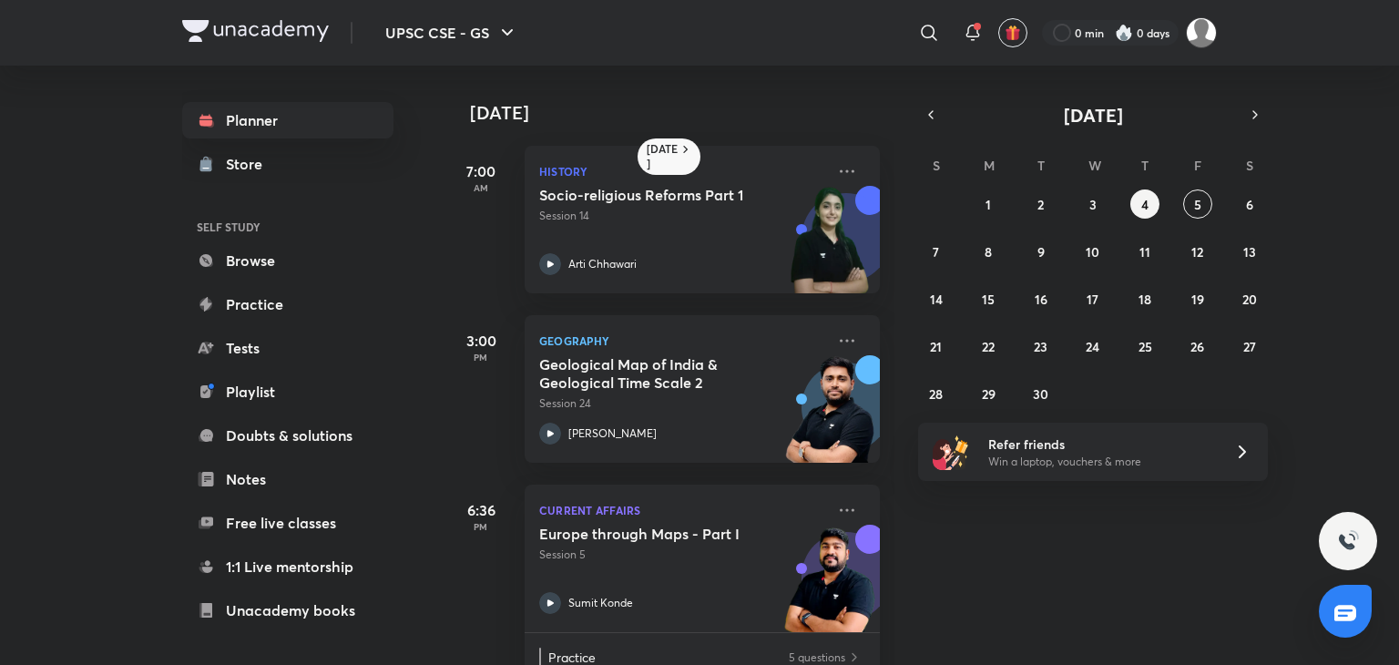
scroll to position [340, 0]
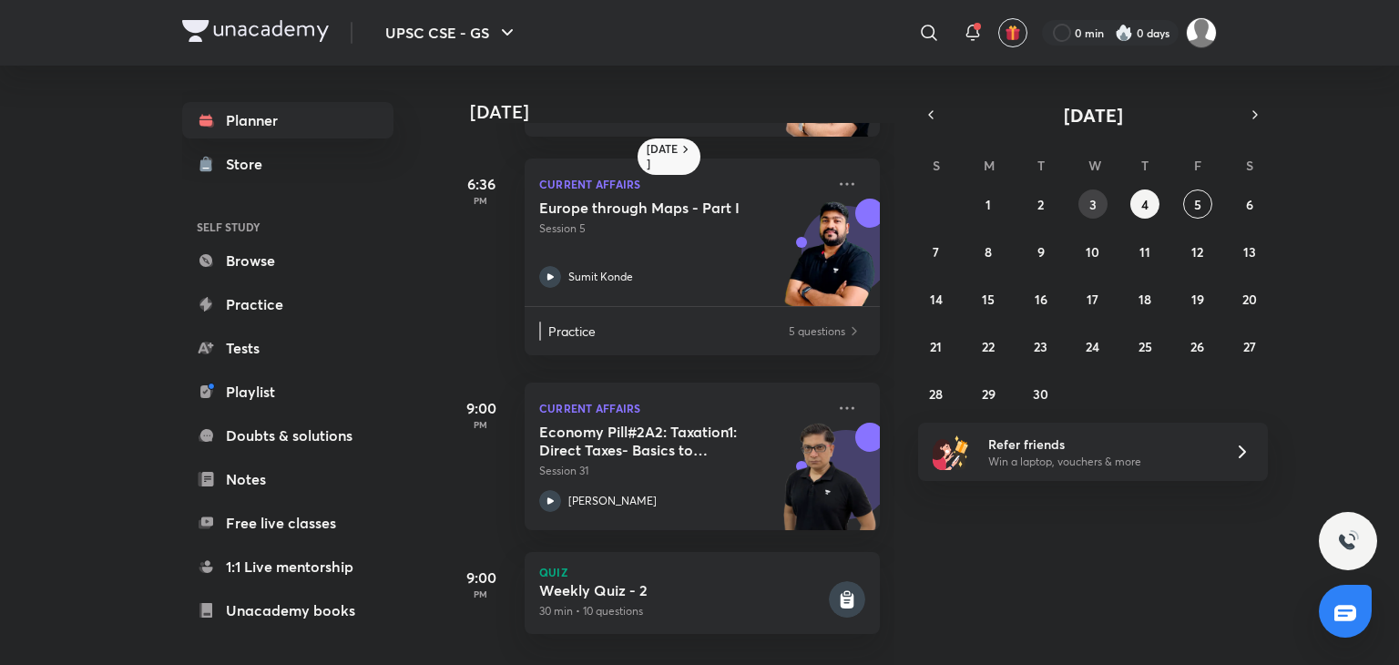
click at [1092, 198] on abbr "3" at bounding box center [1092, 204] width 7 height 17
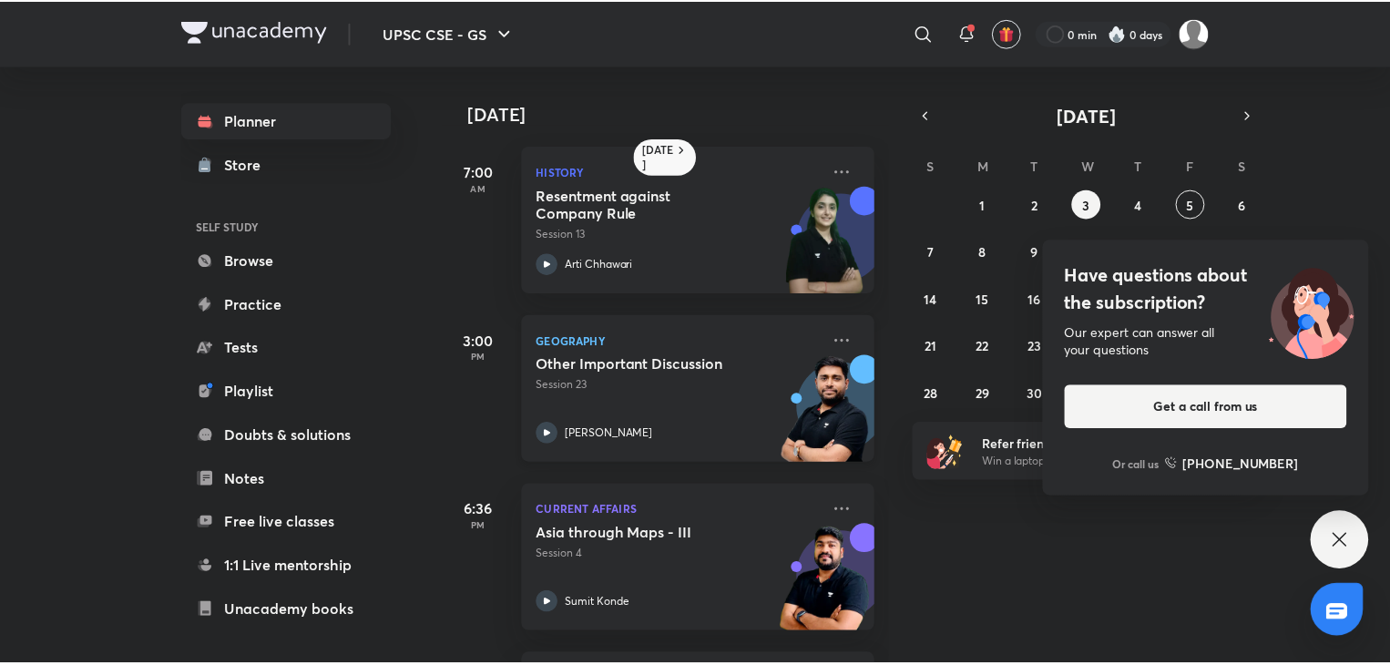
scroll to position [237, 0]
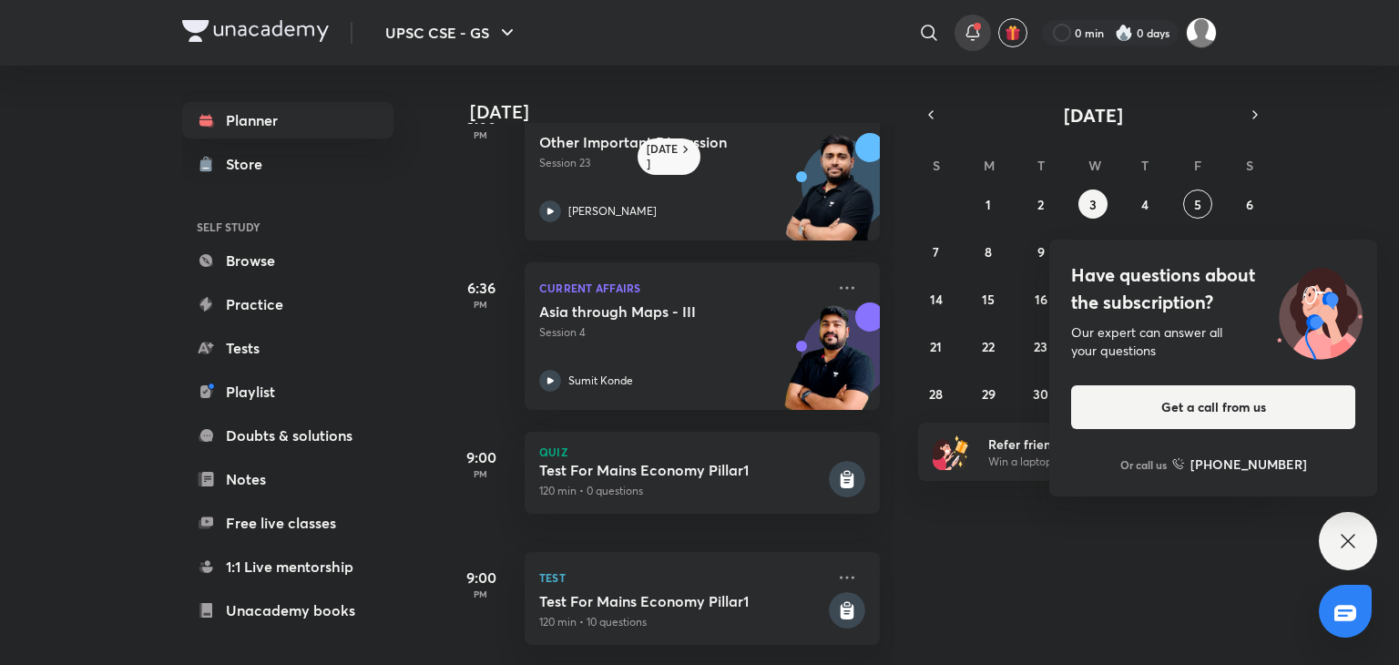
click at [962, 26] on icon at bounding box center [973, 33] width 22 height 22
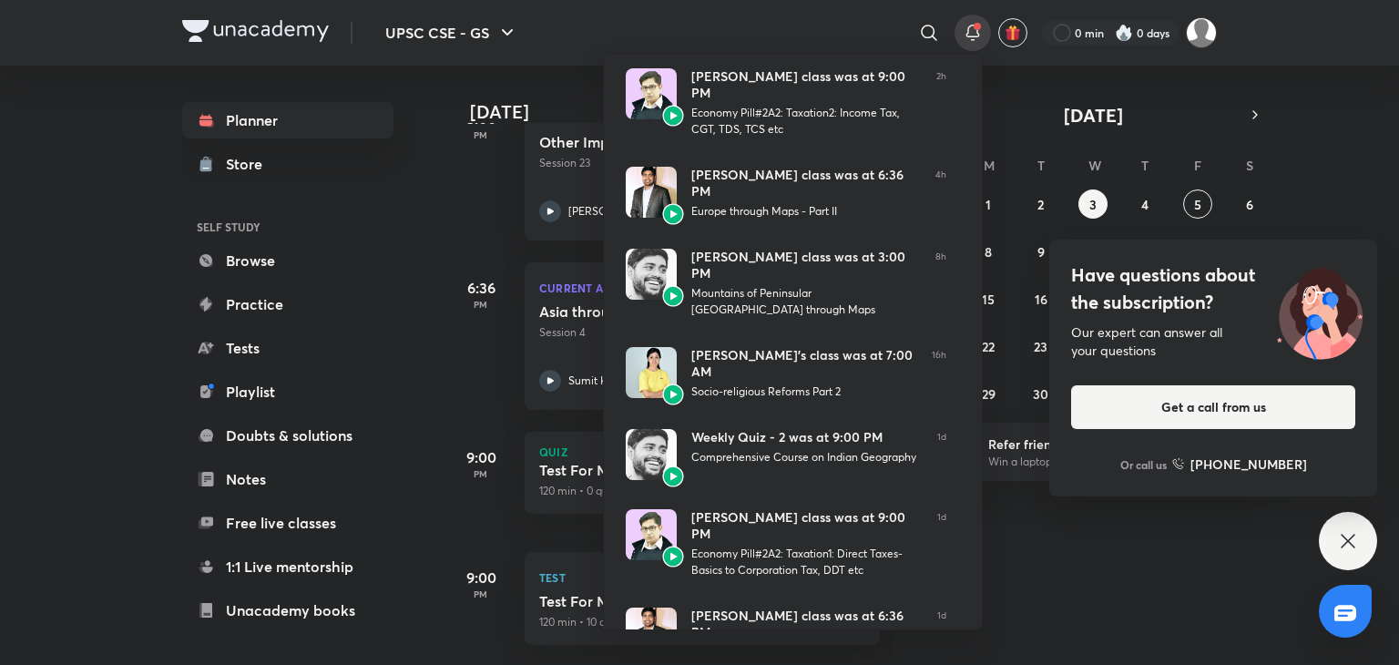
click at [929, 31] on div at bounding box center [699, 332] width 1399 height 665
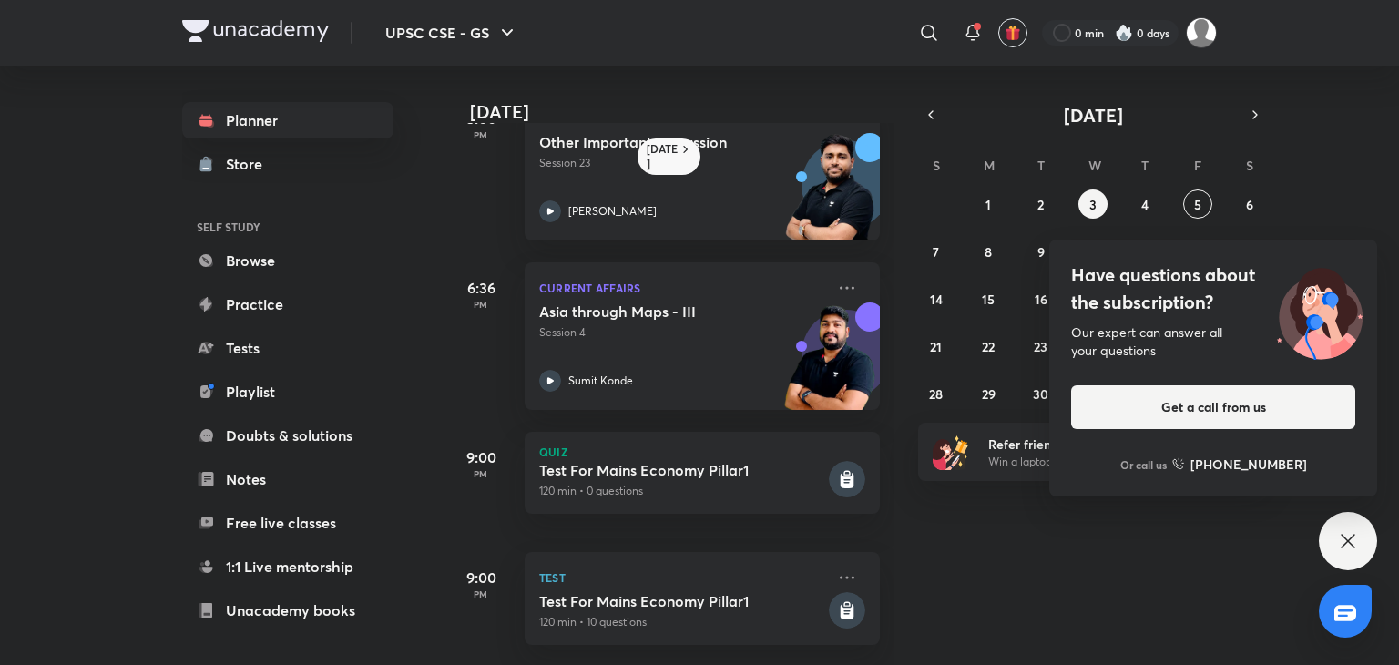
click at [929, 31] on icon at bounding box center [929, 33] width 22 height 22
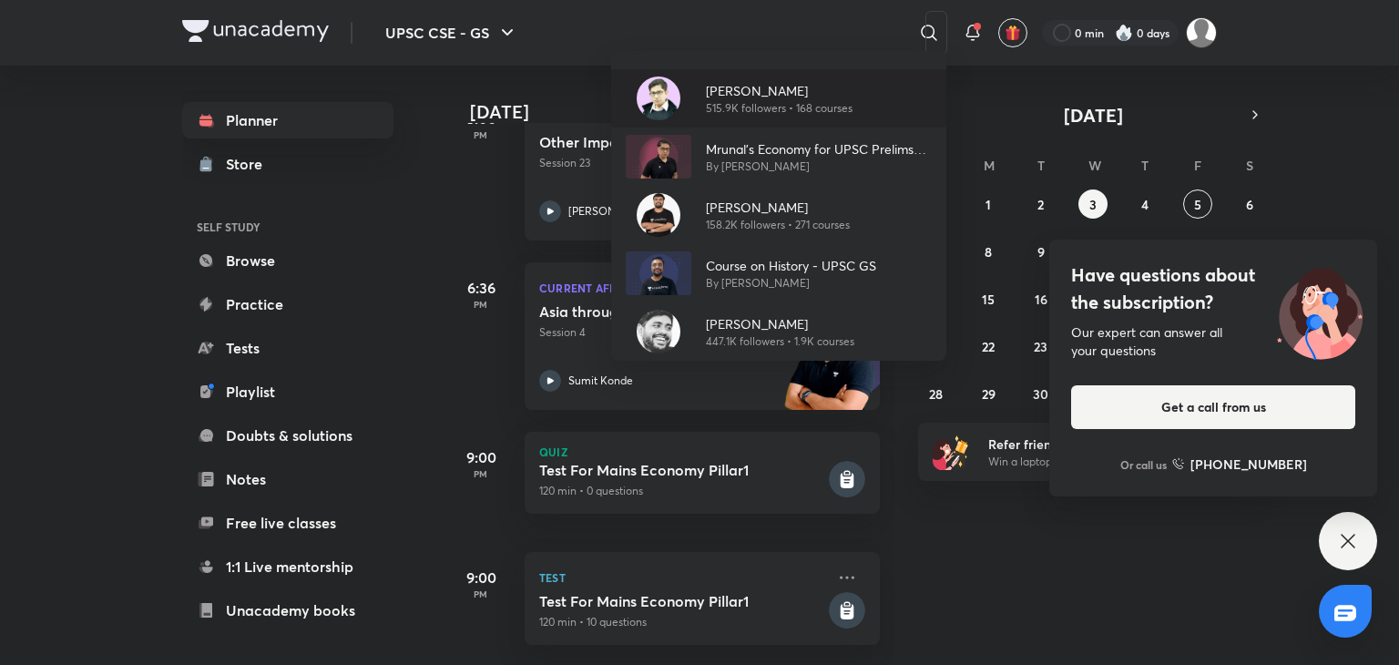
click at [767, 106] on p "515.9K followers • 168 courses" at bounding box center [779, 108] width 147 height 16
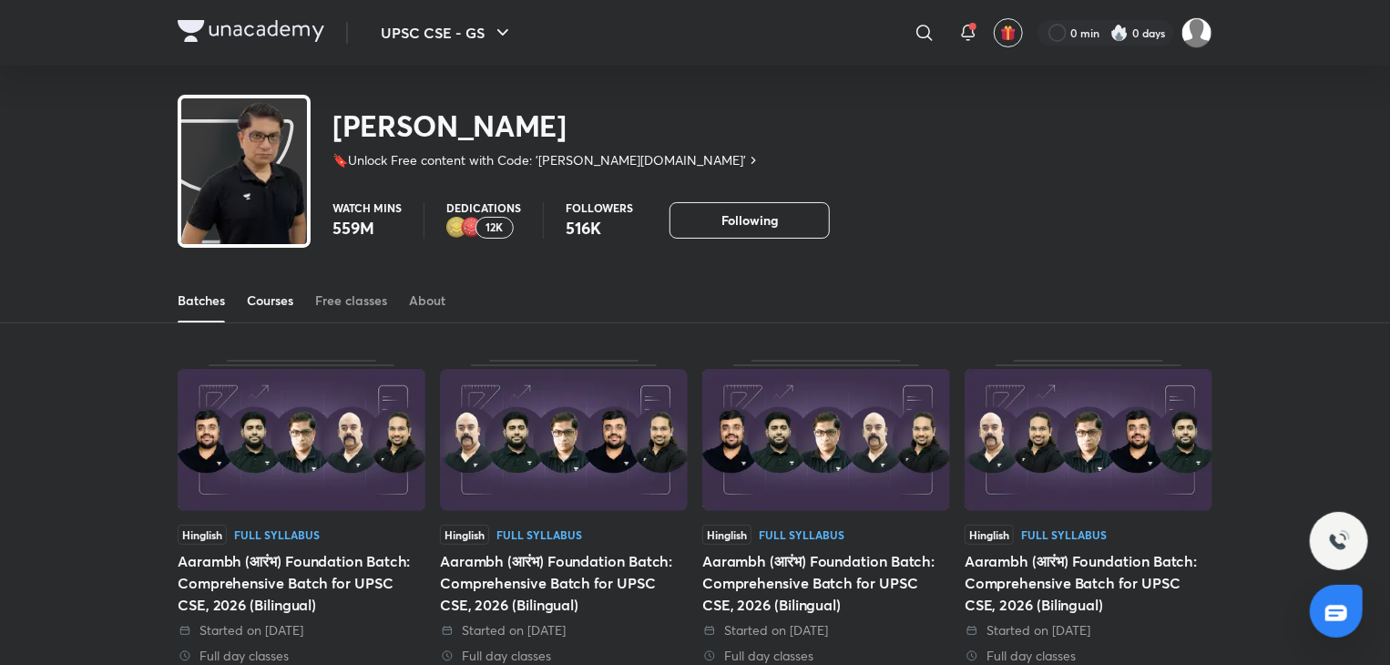
click at [270, 289] on link "Courses" at bounding box center [270, 301] width 46 height 44
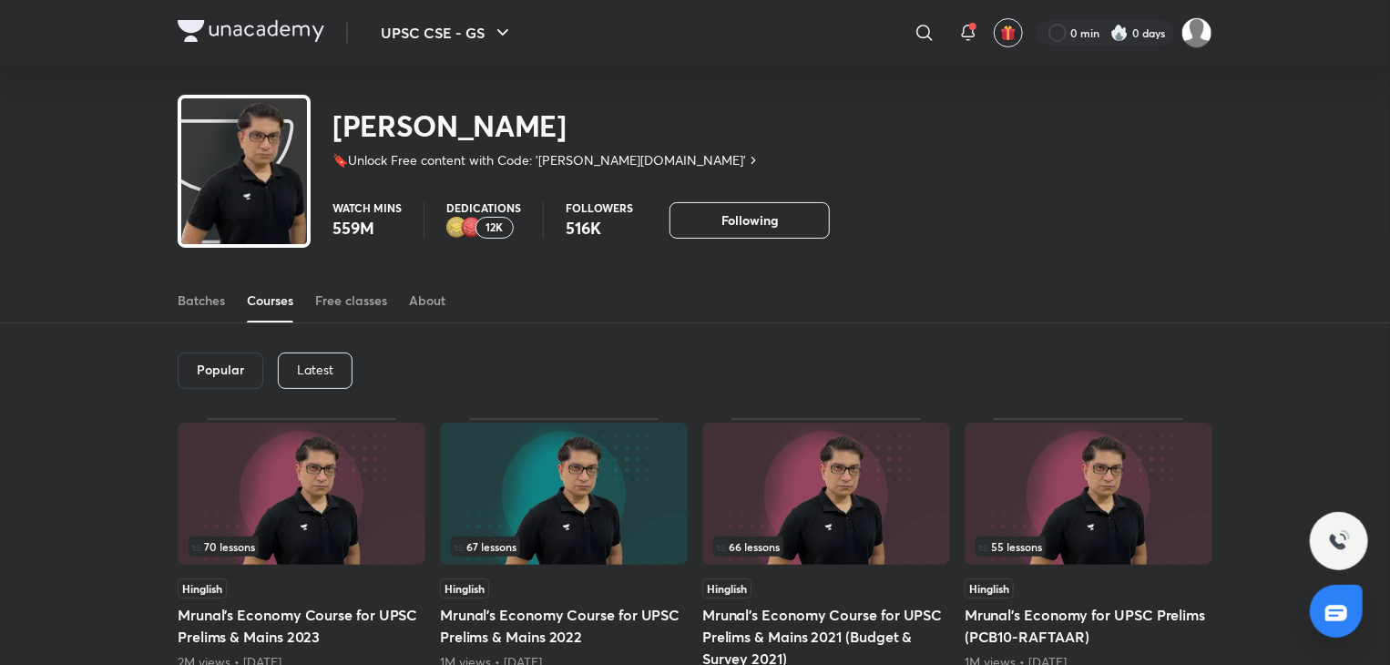
click at [315, 383] on div "Latest" at bounding box center [315, 370] width 75 height 36
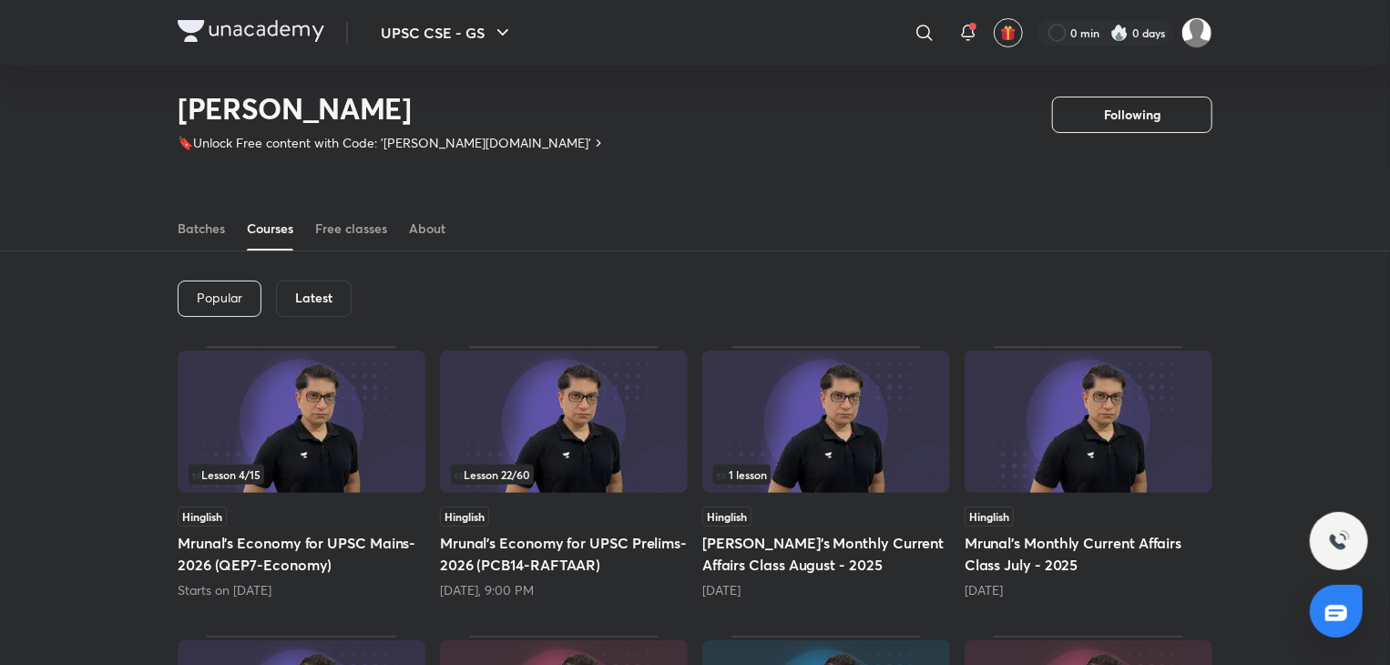
scroll to position [16, 0]
click at [636, 445] on img at bounding box center [564, 423] width 248 height 142
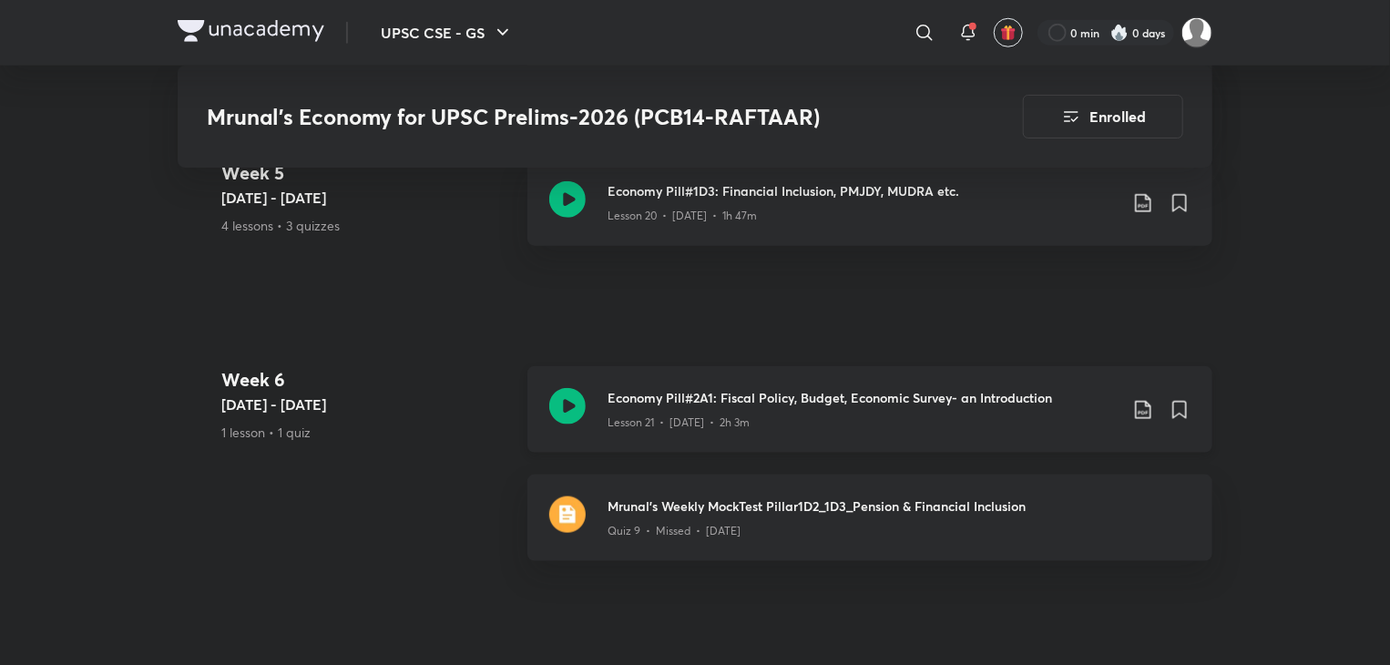
scroll to position [4372, 0]
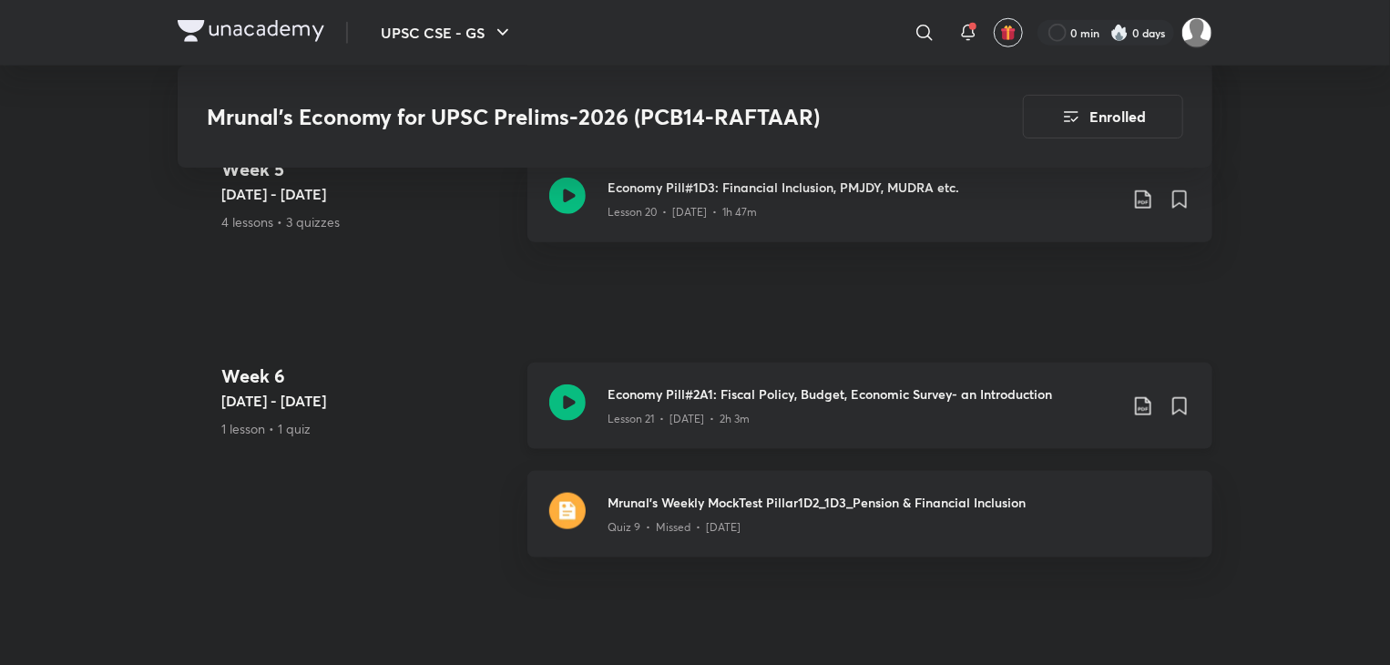
click at [557, 420] on icon at bounding box center [567, 402] width 36 height 36
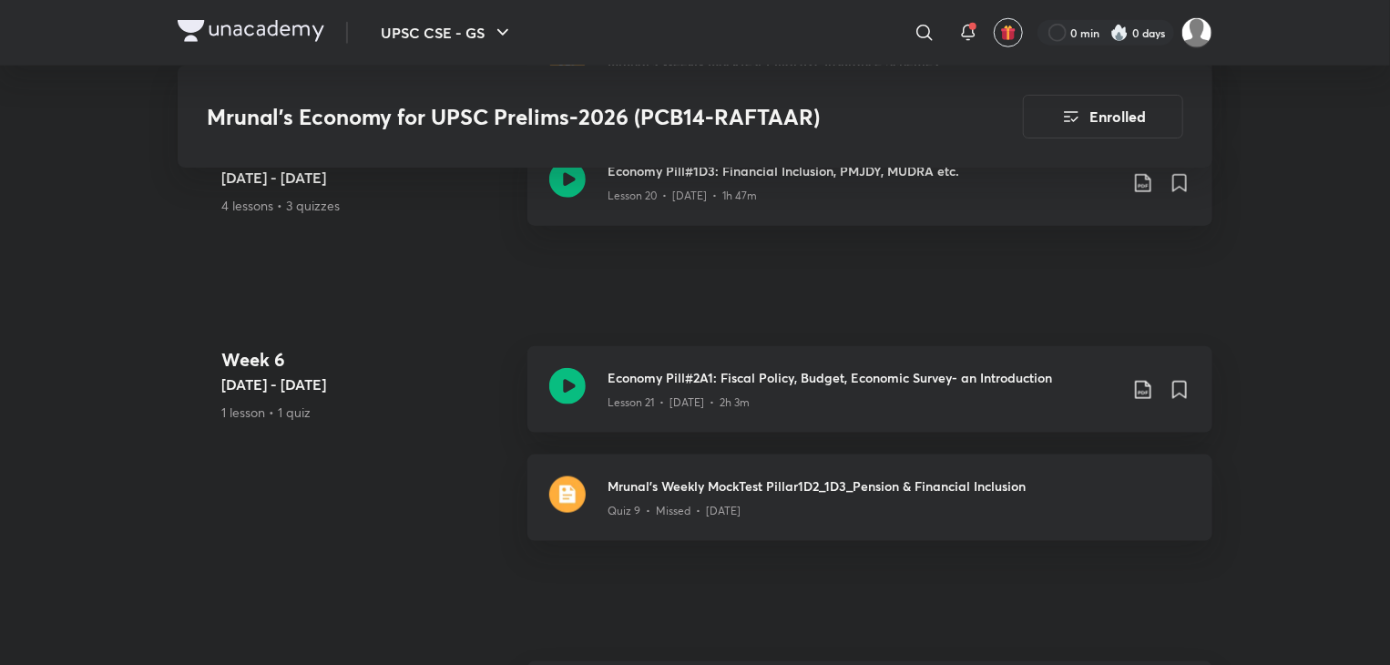
scroll to position [4384, 0]
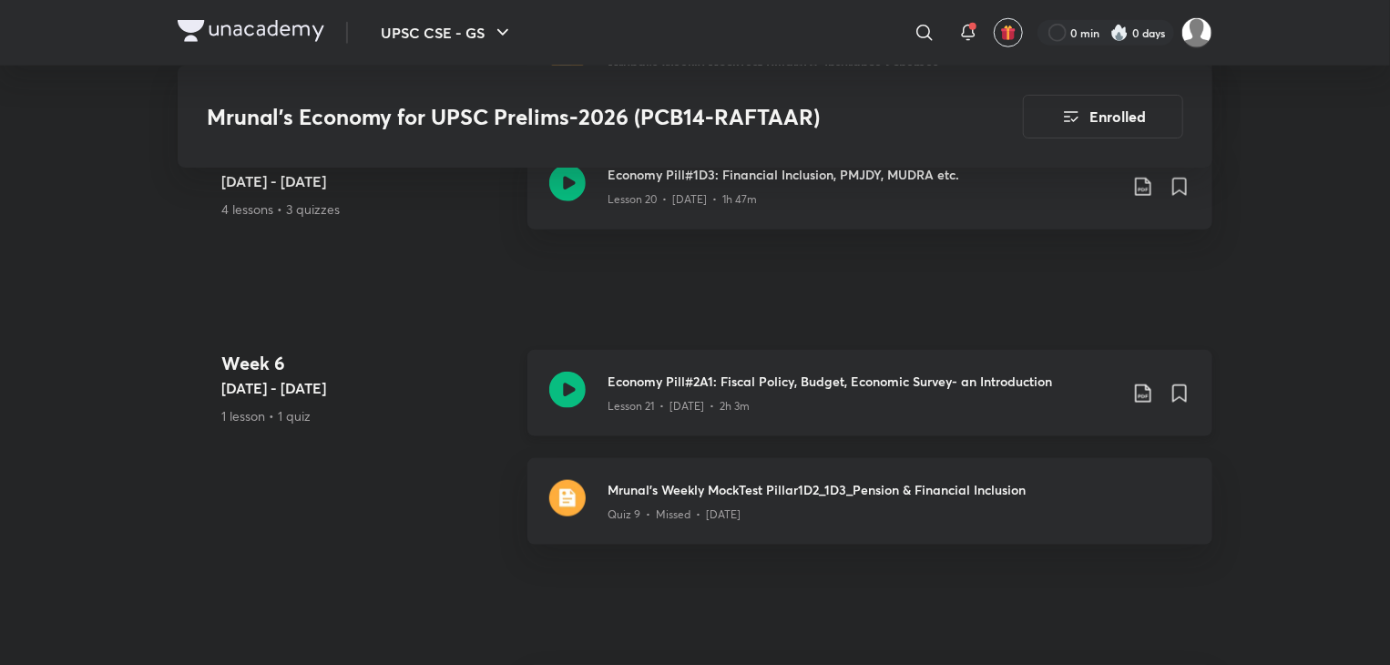
click at [570, 405] on icon at bounding box center [567, 390] width 36 height 36
